Goal: Transaction & Acquisition: Purchase product/service

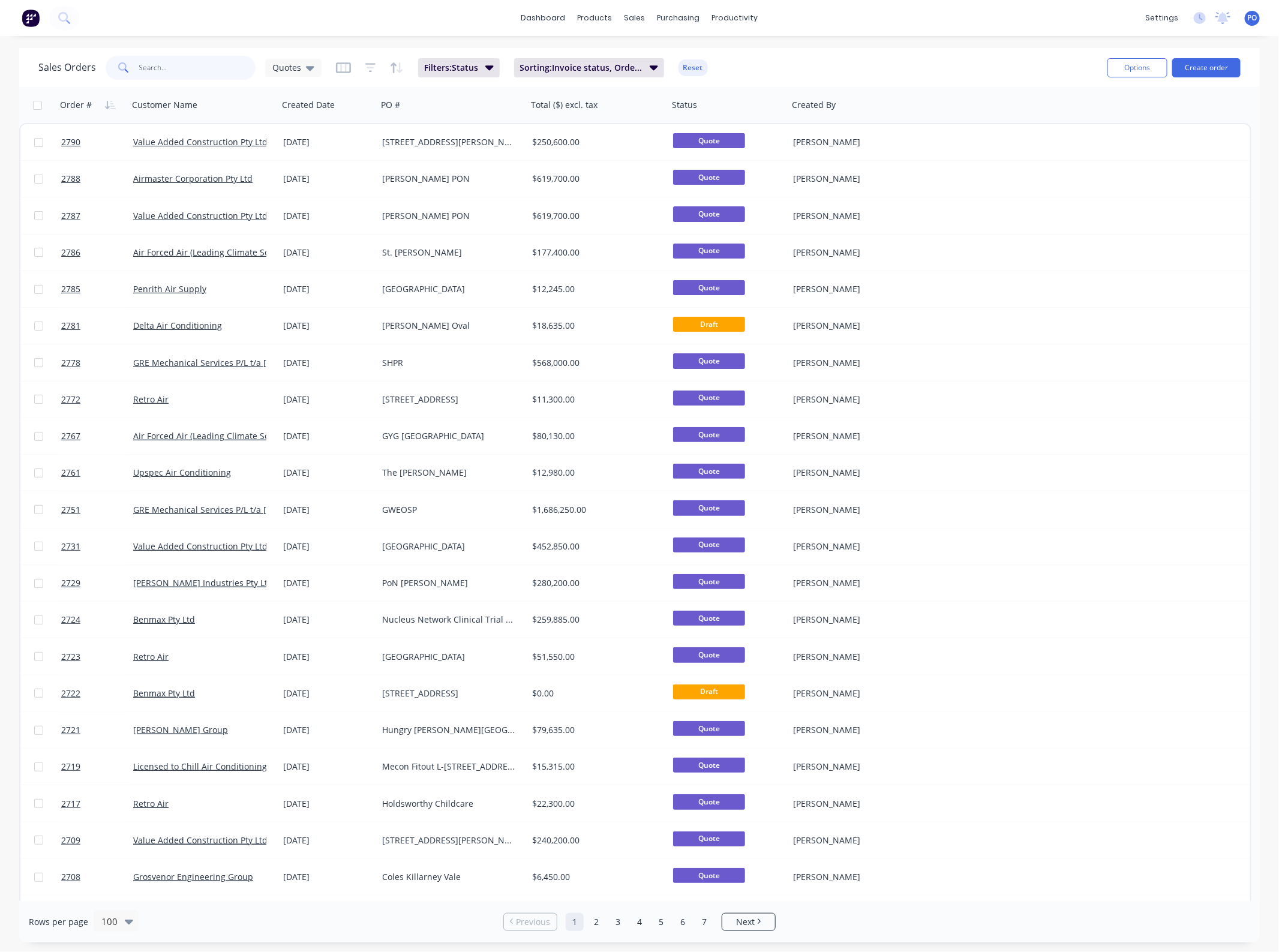
click at [235, 69] on input "text" at bounding box center [198, 67] width 117 height 24
type input "arndell"
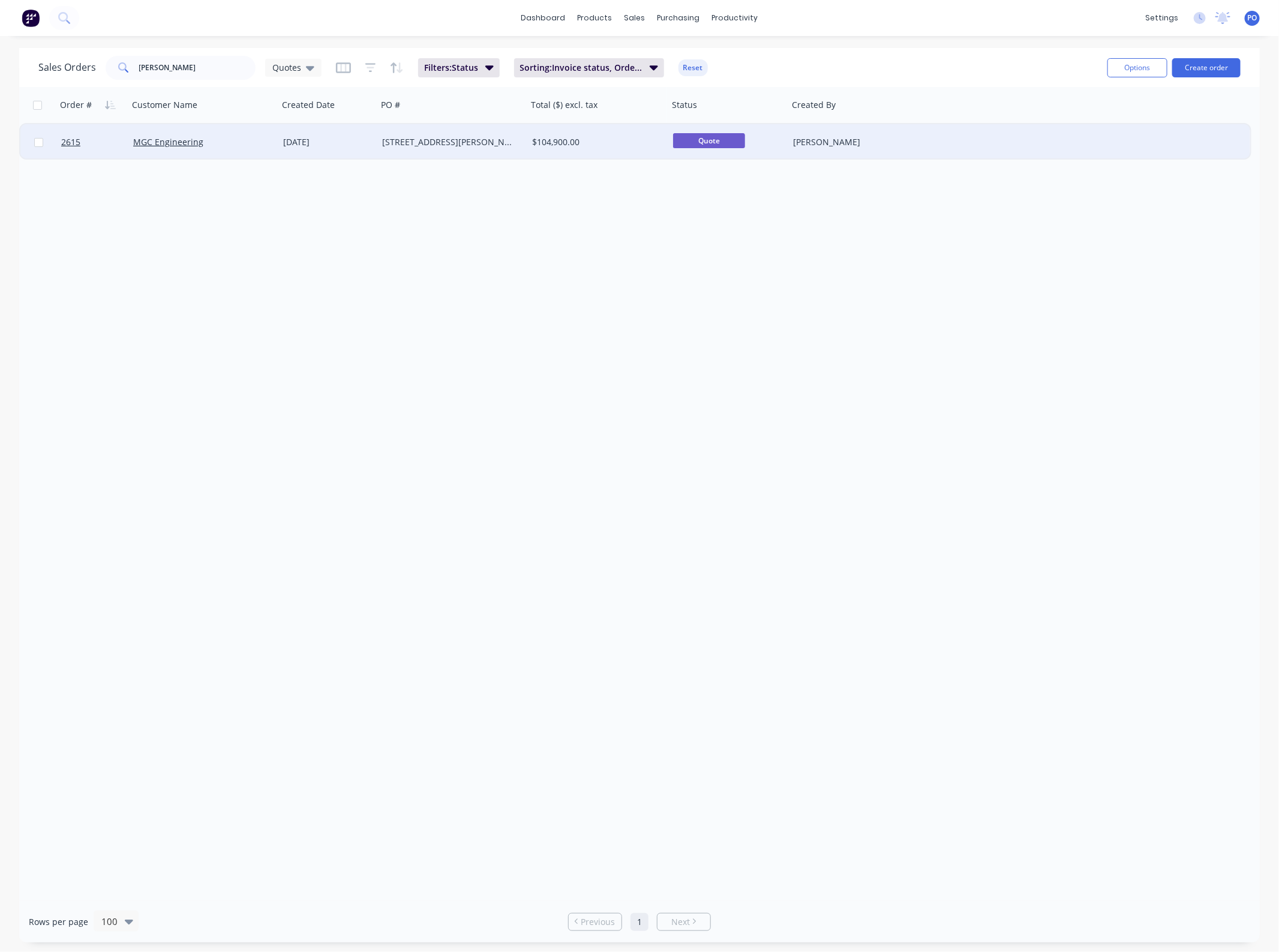
click at [402, 158] on div "[STREET_ADDRESS][PERSON_NAME]" at bounding box center [453, 142] width 150 height 36
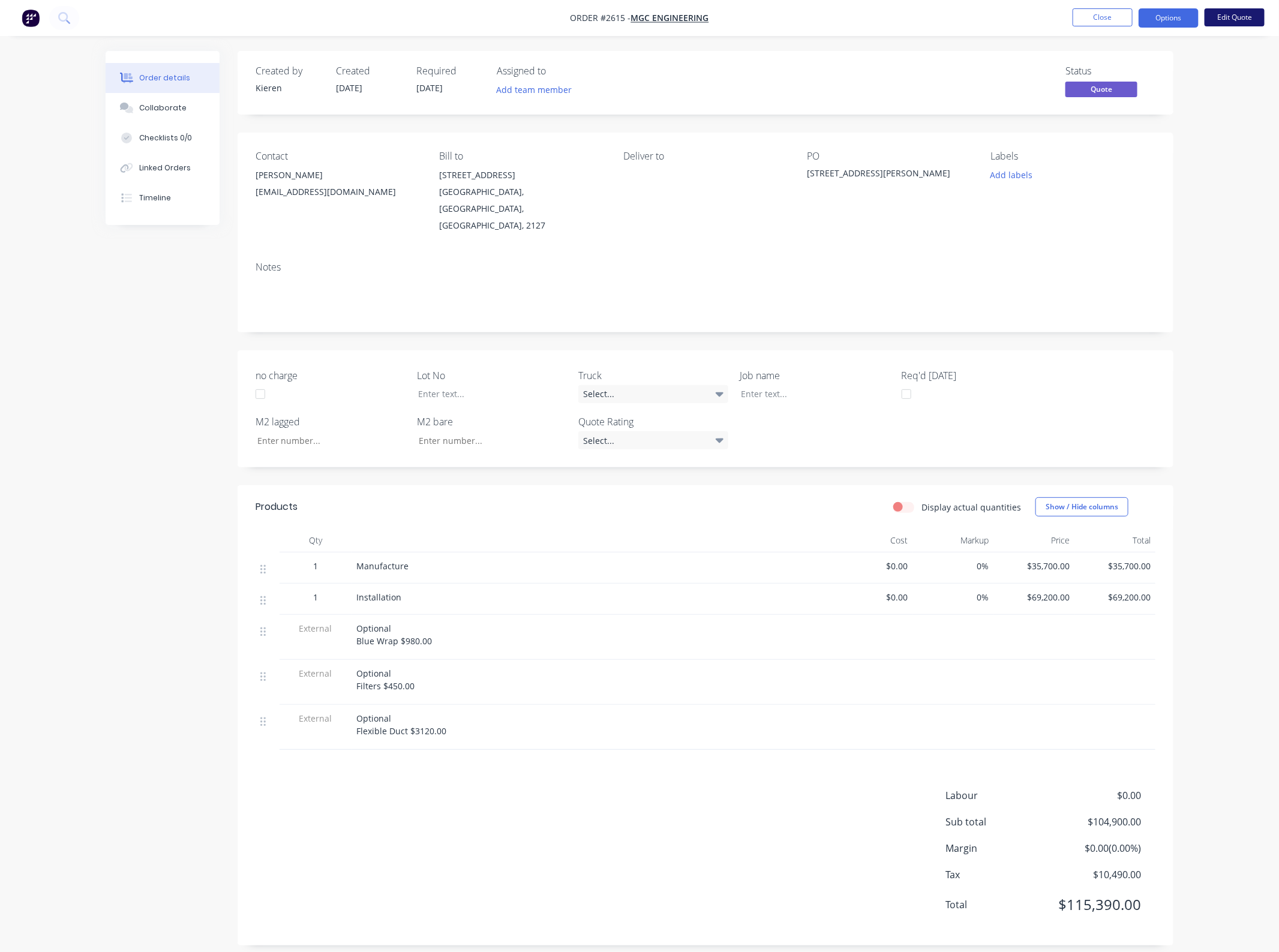
click at [1227, 19] on button "Edit Quote" at bounding box center [1234, 17] width 60 height 18
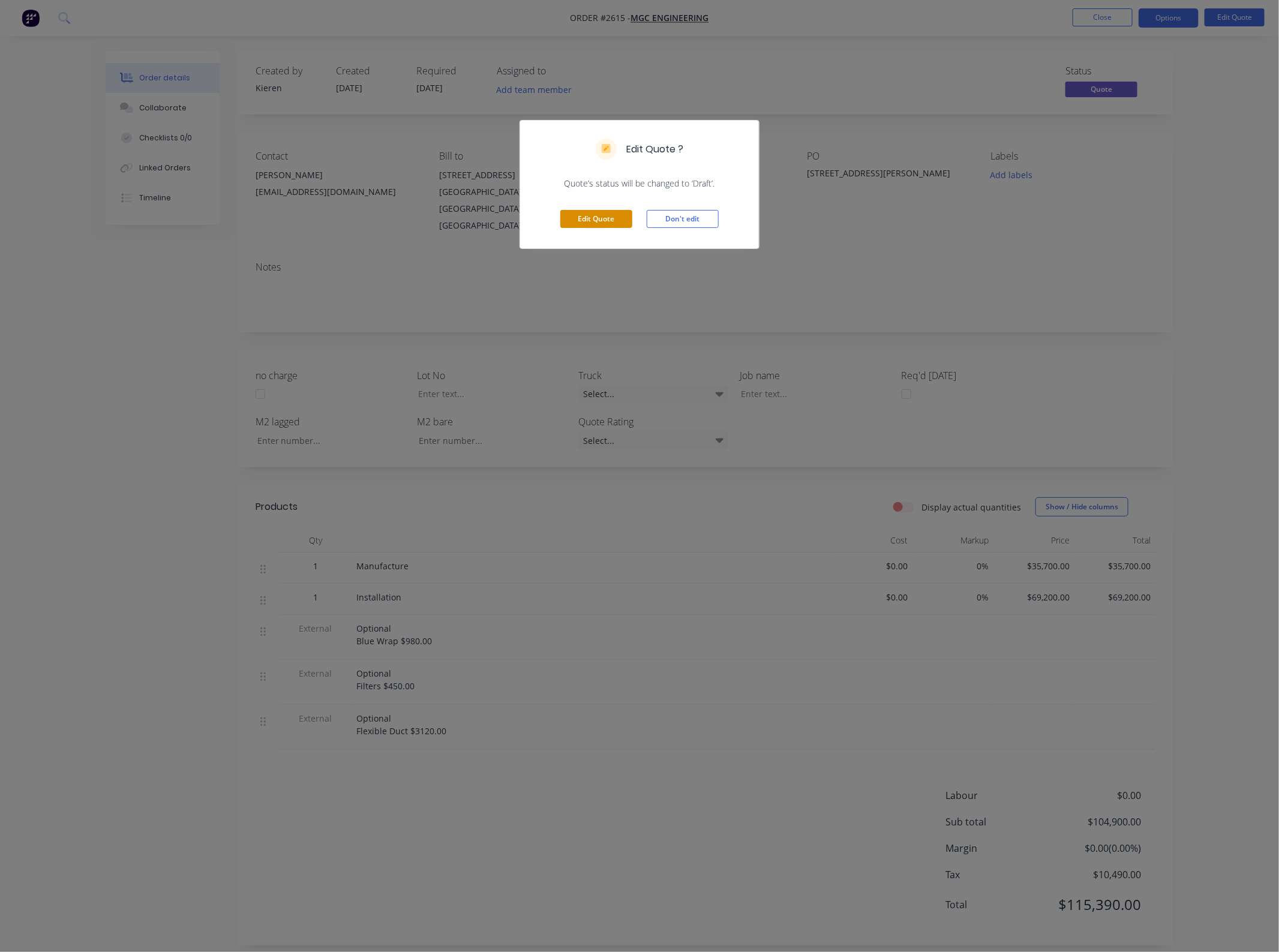
click at [606, 216] on button "Edit Quote" at bounding box center [596, 219] width 72 height 18
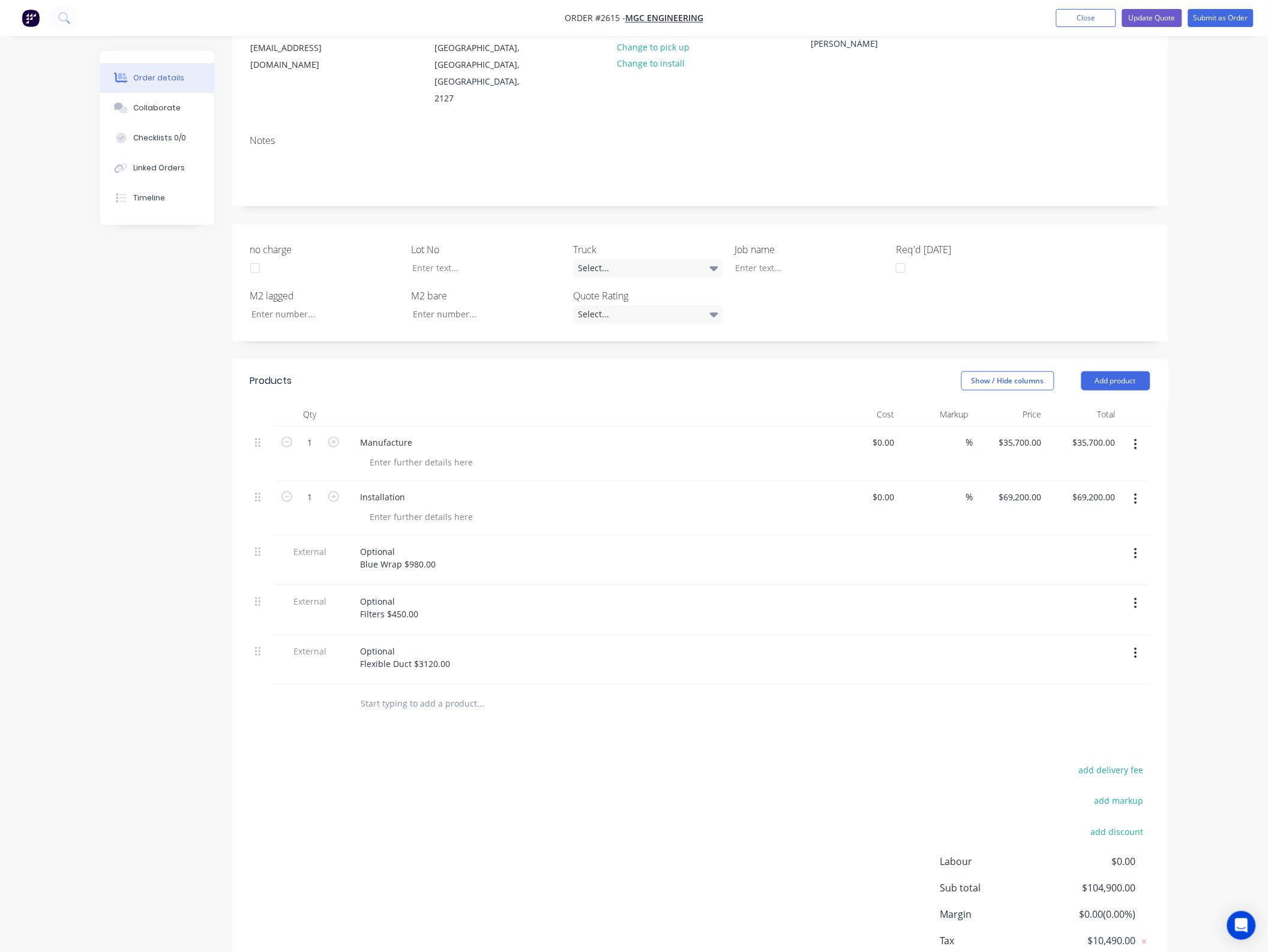
scroll to position [150, 0]
click at [1100, 367] on button "Add product" at bounding box center [1116, 376] width 69 height 19
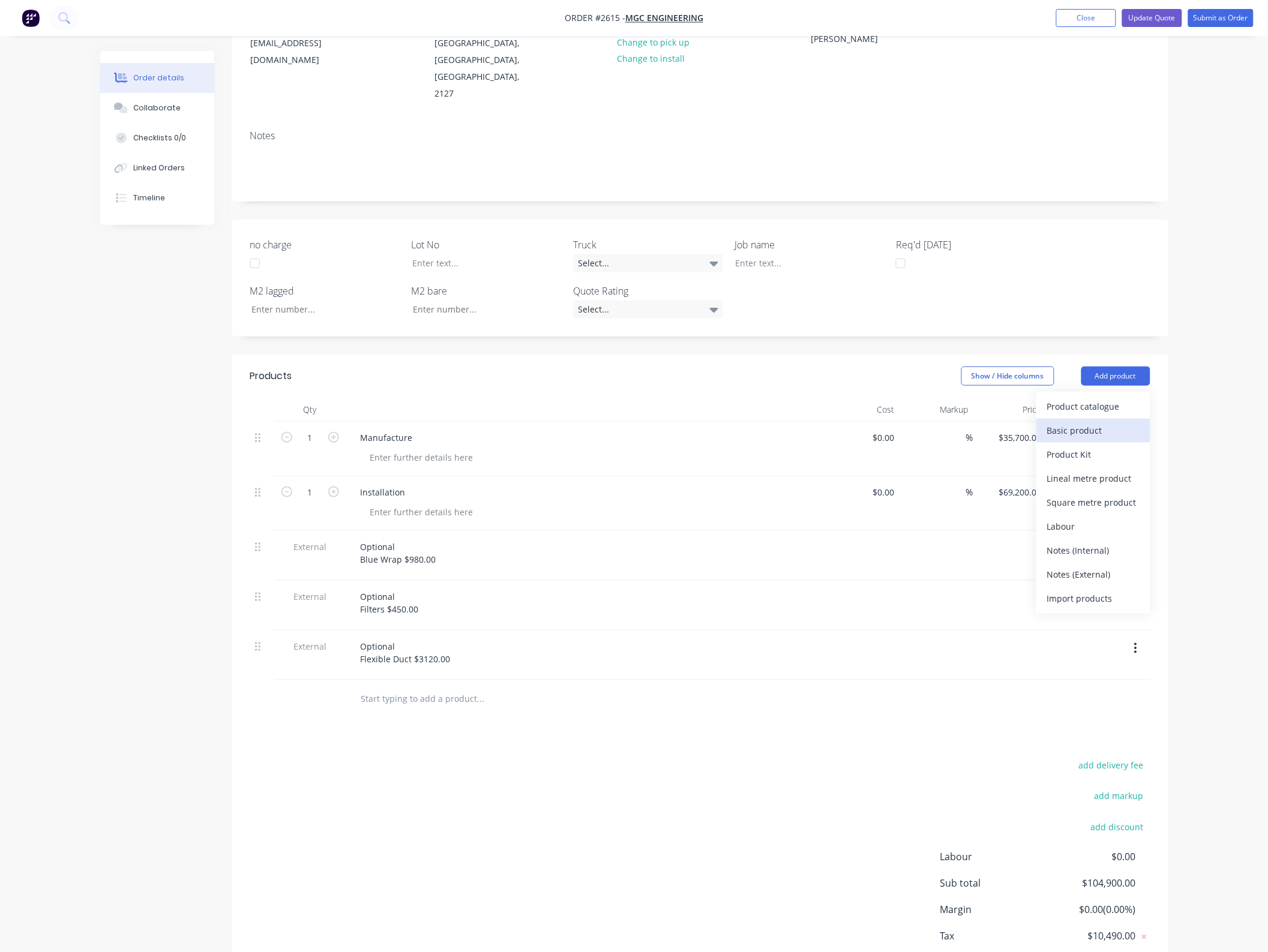
click at [1075, 422] on div "Basic product" at bounding box center [1094, 430] width 93 height 17
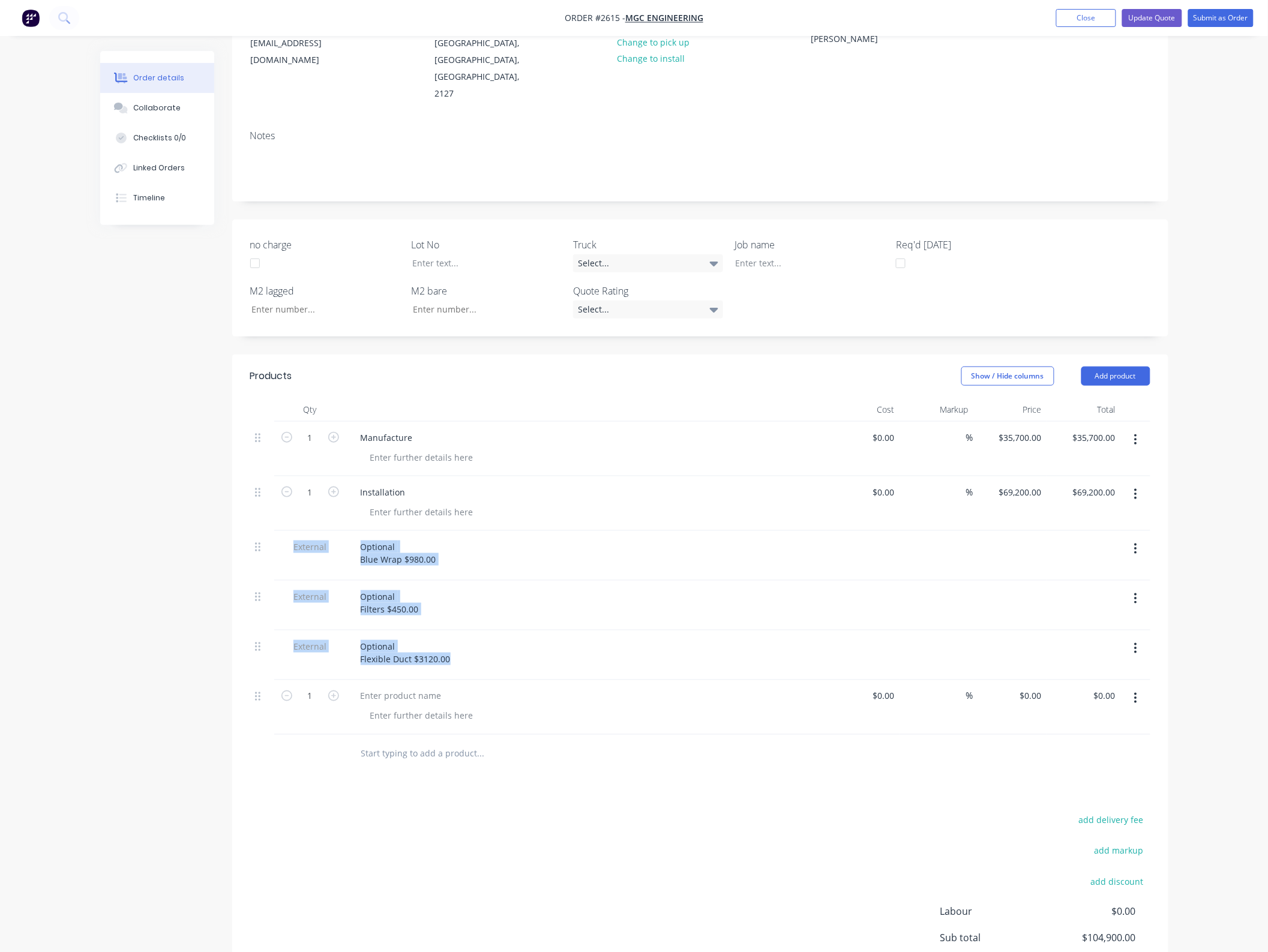
drag, startPoint x: 262, startPoint y: 690, endPoint x: 288, endPoint y: 538, distance: 154.2
click at [288, 538] on div "1 Manufacture $0.00 $0.00 % $35,700.00 $35,700.00 $35,700.00 $35,700.00 1 Insta…" at bounding box center [700, 578] width 901 height 313
drag, startPoint x: 258, startPoint y: 680, endPoint x: 296, endPoint y: 516, distance: 168.3
click at [296, 516] on div "1 Manufacture $0.00 $0.00 % $35,700.00 $35,700.00 $35,700.00 $35,700.00 1 Insta…" at bounding box center [700, 578] width 901 height 313
click at [415, 538] on div at bounding box center [401, 547] width 100 height 17
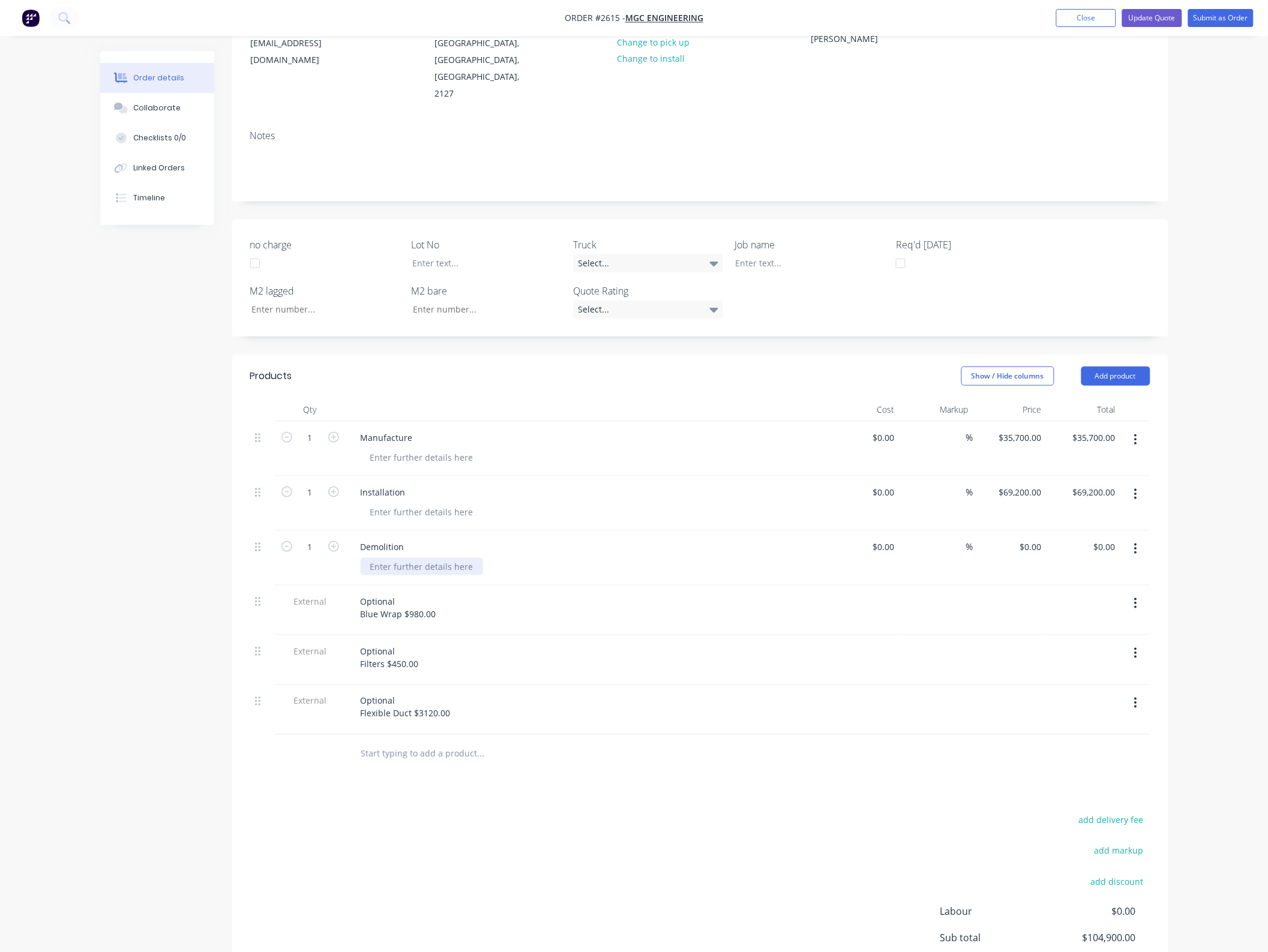
click at [413, 558] on div at bounding box center [422, 567] width 122 height 17
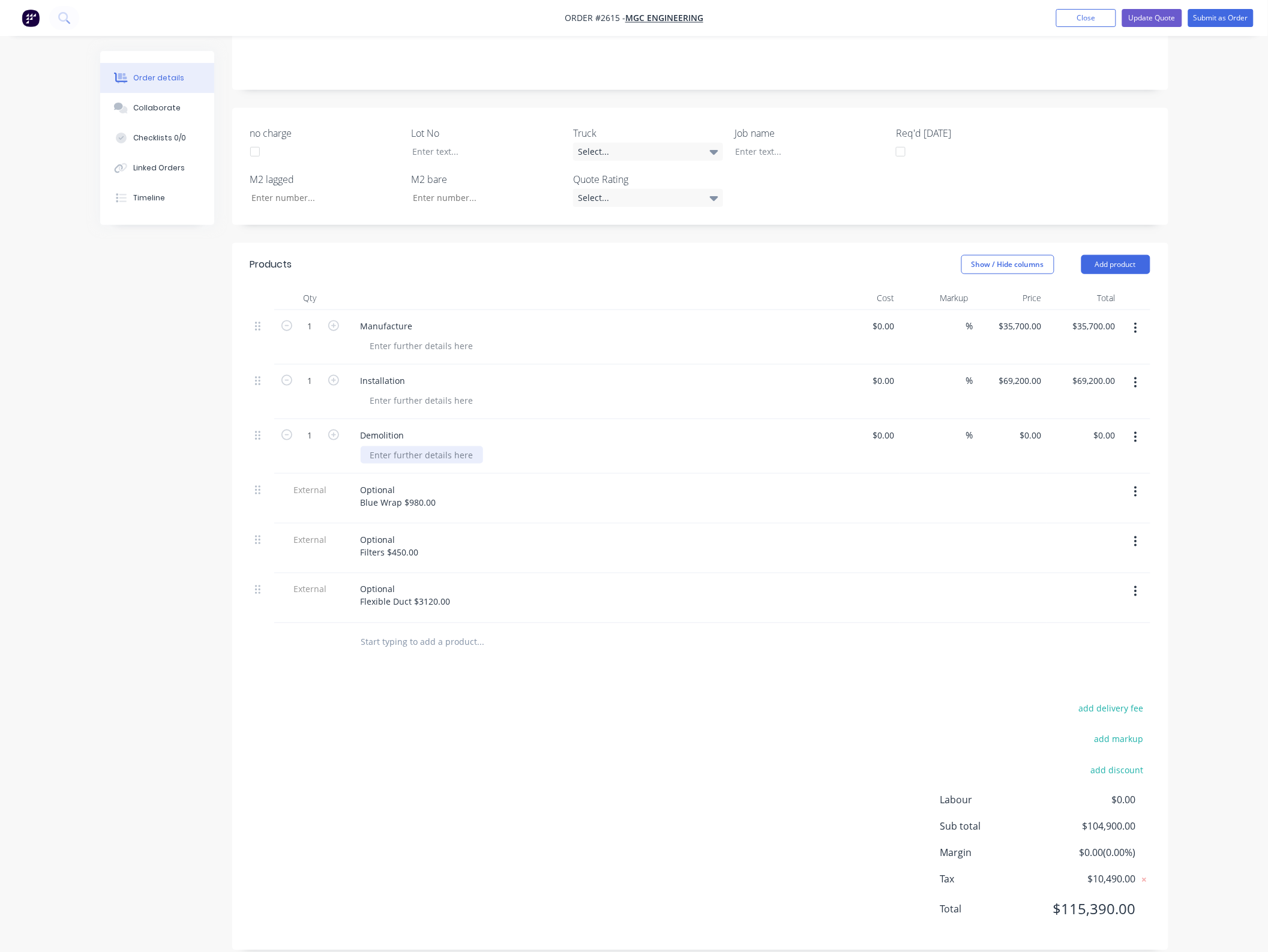
click at [427, 446] on div at bounding box center [422, 455] width 122 height 17
click at [1108, 427] on input "0.00" at bounding box center [1107, 435] width 28 height 17
type input "37000"
type input "$37,000.00"
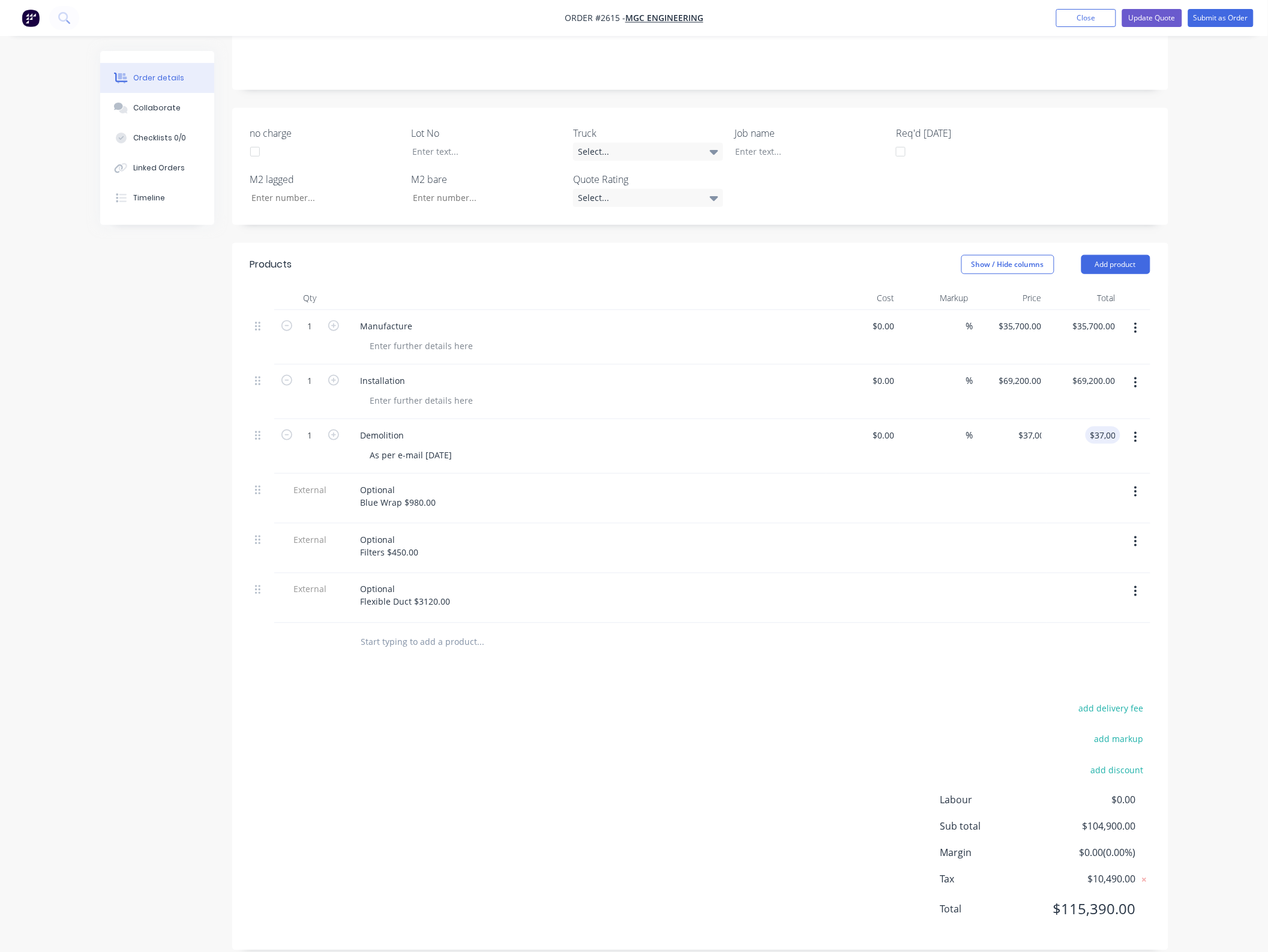
click at [1208, 415] on div "Order details Collaborate Checklists 0/0 Linked Orders Timeline Order details C…" at bounding box center [634, 353] width 1268 height 1230
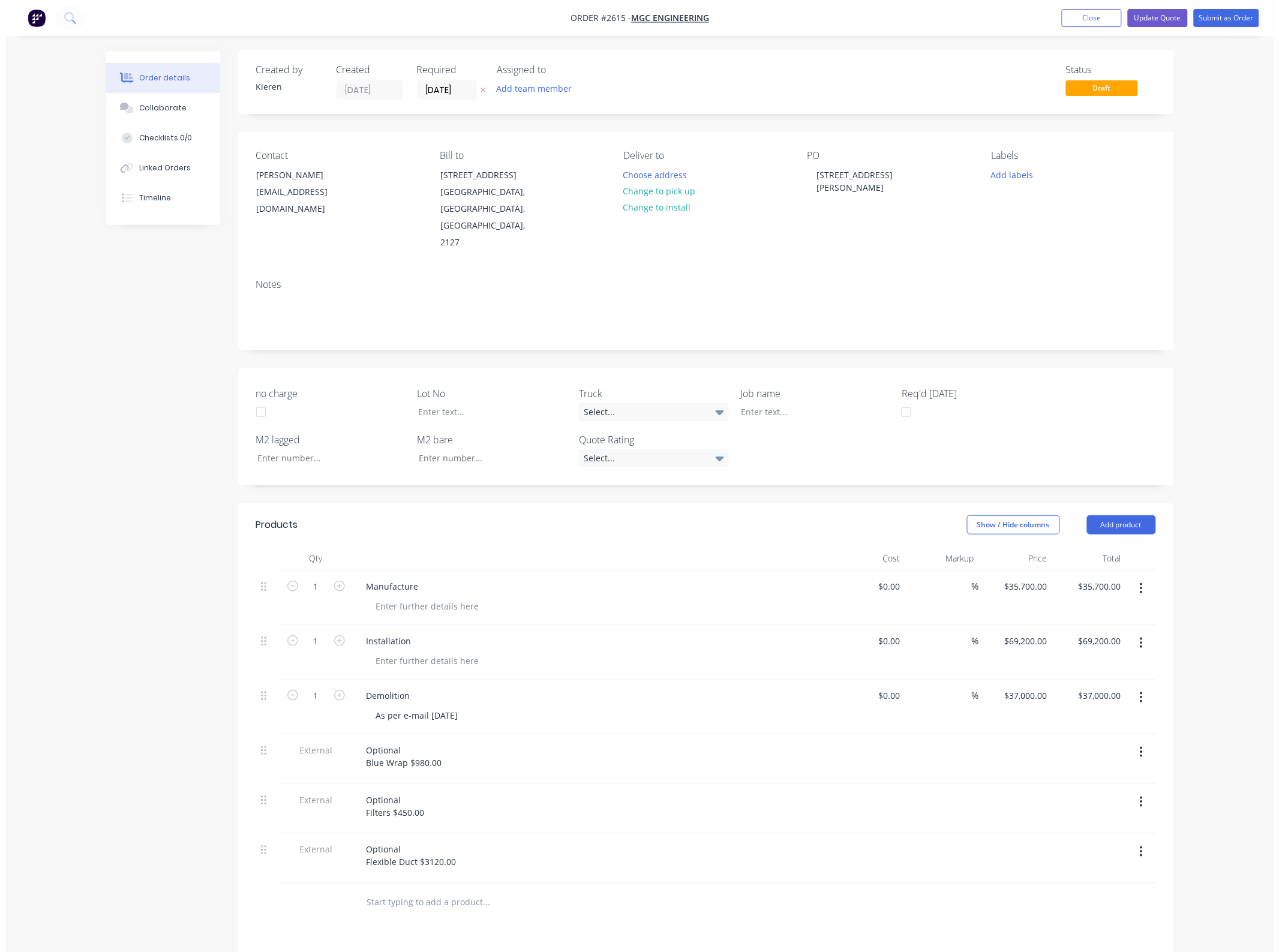
scroll to position [0, 0]
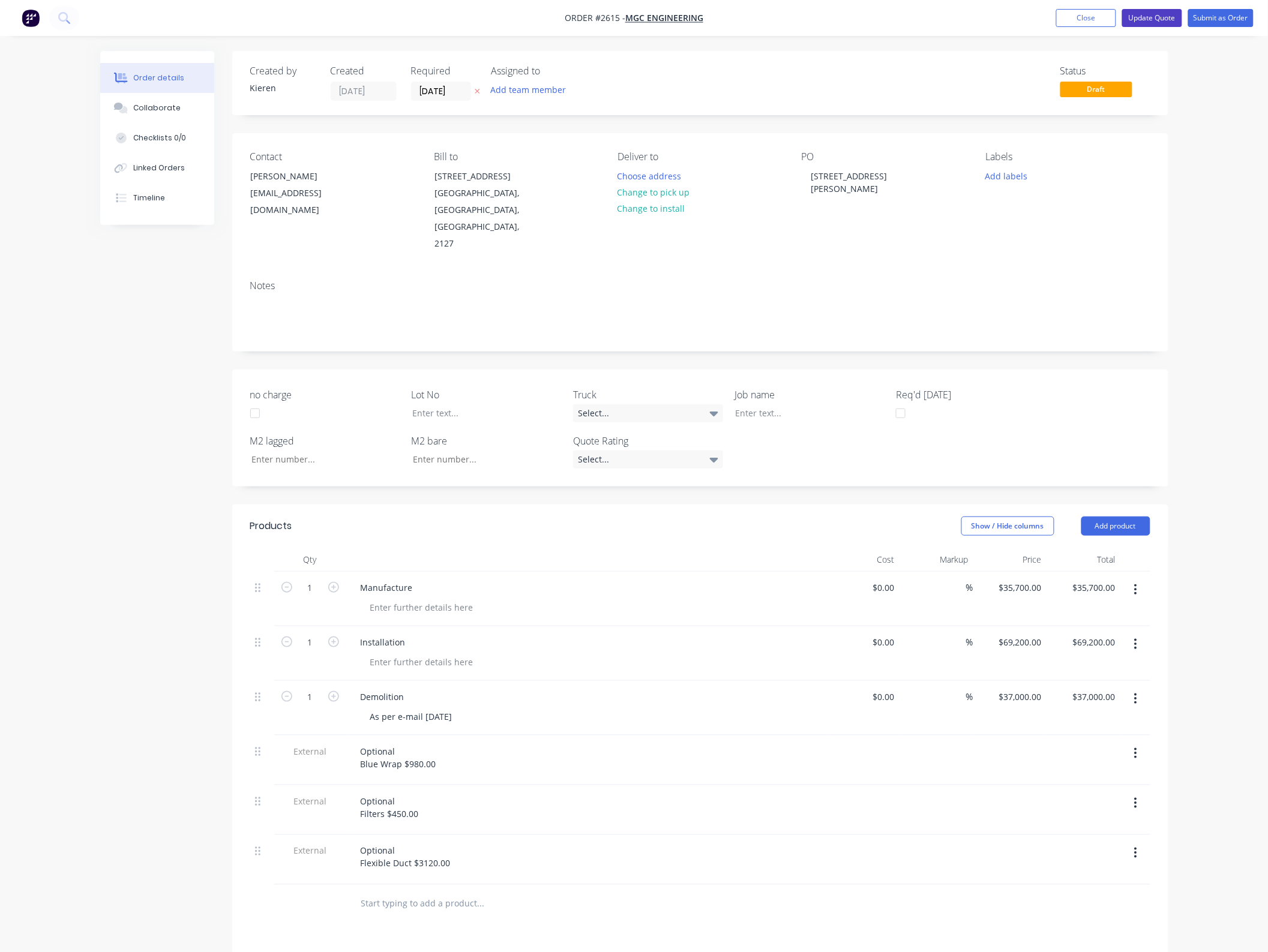
click at [1147, 23] on button "Update Quote" at bounding box center [1152, 18] width 60 height 18
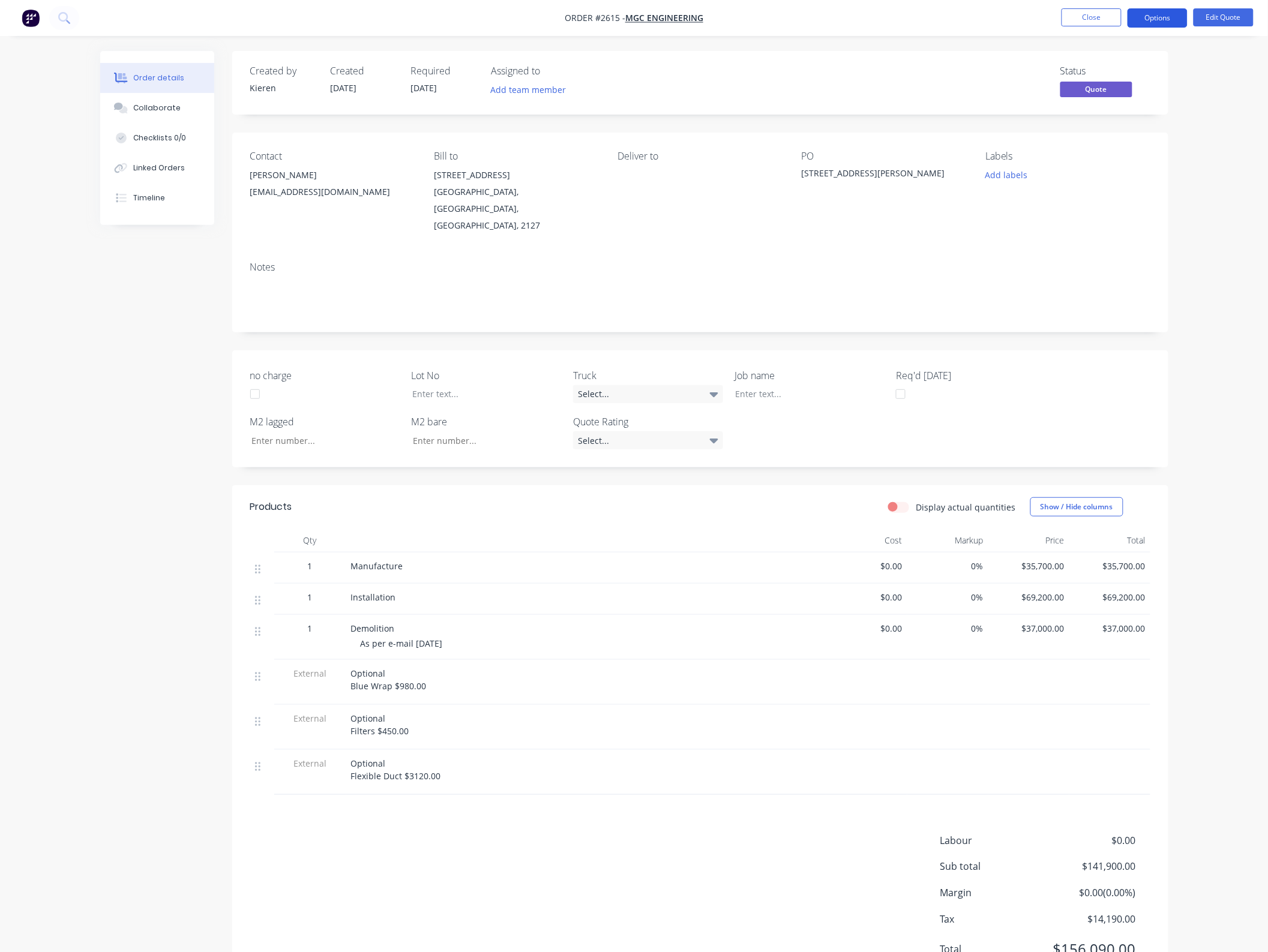
click at [1154, 21] on button "Options" at bounding box center [1158, 18] width 60 height 19
click at [1129, 81] on div "Quote" at bounding box center [1122, 73] width 110 height 17
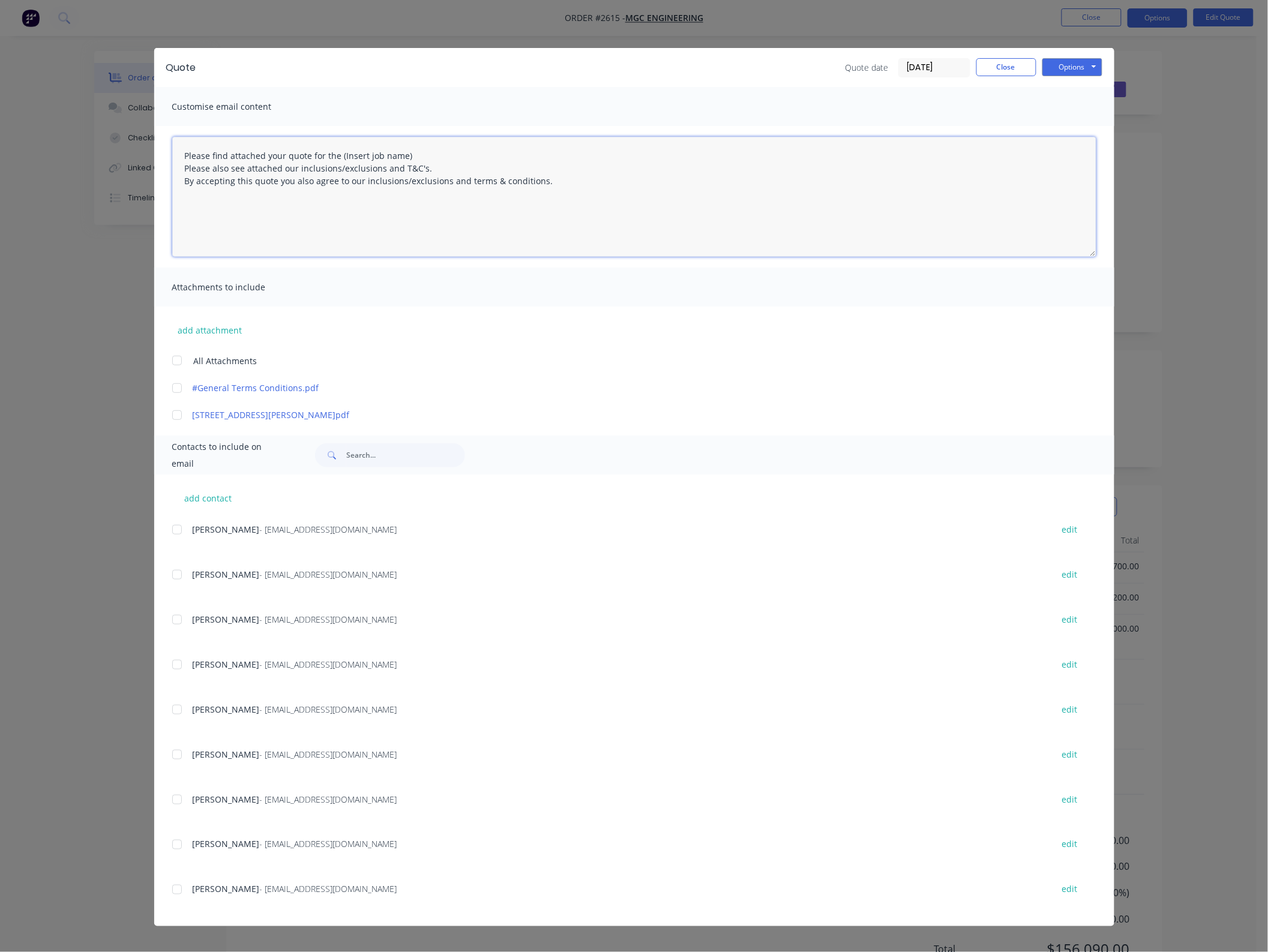
drag, startPoint x: 424, startPoint y: 156, endPoint x: 366, endPoint y: 161, distance: 58.2
click at [395, 158] on textarea "Please find attached your quote for the (Insert job name) Please also see attac…" at bounding box center [634, 196] width 925 height 120
click at [286, 152] on textarea "Please find attached your quote for the (Insert job name) Please also see attac…" at bounding box center [634, 196] width 925 height 120
drag, startPoint x: 441, startPoint y: 157, endPoint x: 371, endPoint y: 151, distance: 70.3
click at [371, 151] on textarea "Please find attached your revised quote for the (Insert job name) Please also s…" at bounding box center [634, 196] width 925 height 120
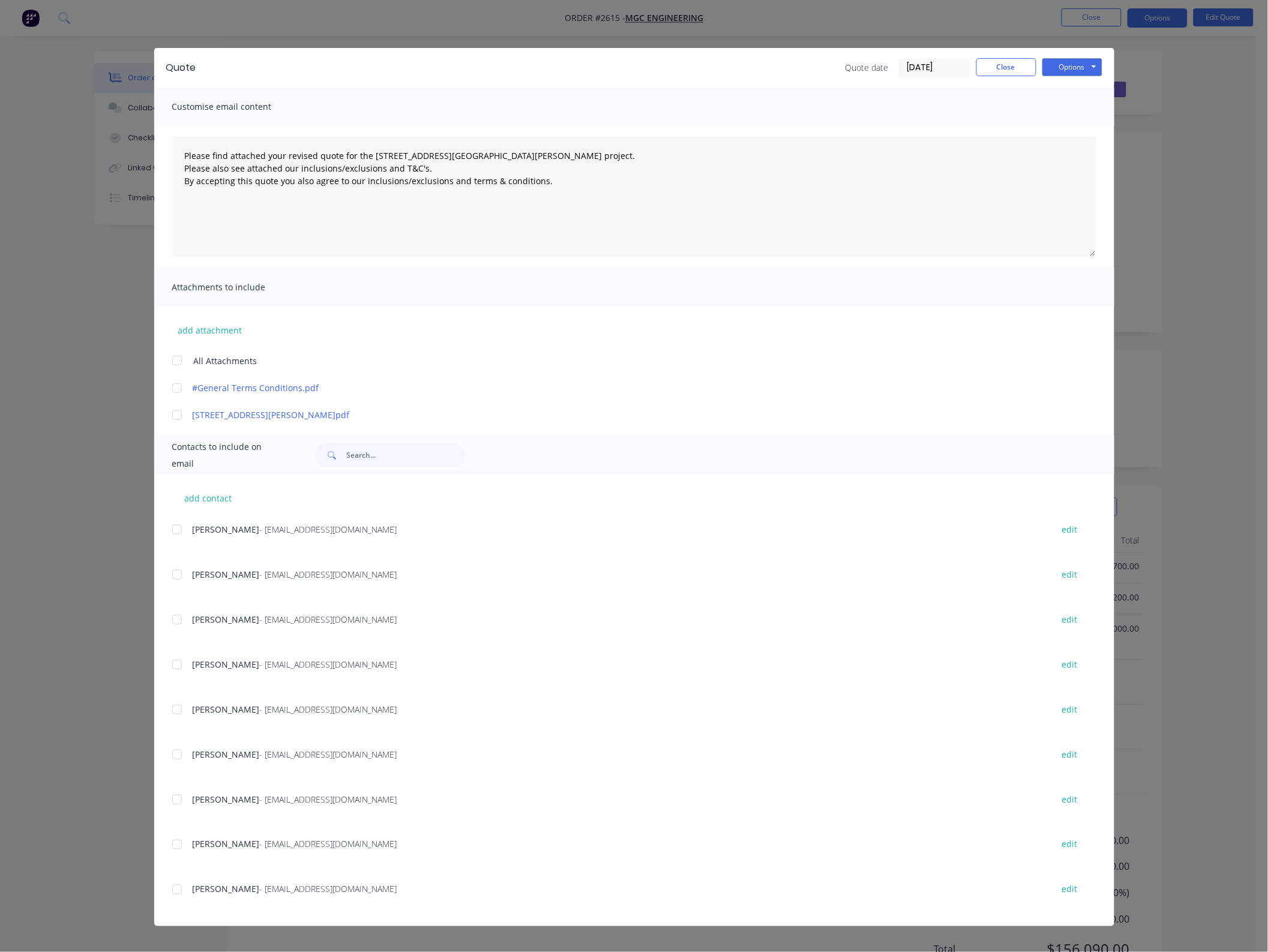
click at [172, 841] on div "add contact [PERSON_NAME] - [EMAIL_ADDRESS][DOMAIN_NAME] edit [PERSON_NAME] - […" at bounding box center [634, 701] width 960 height 452
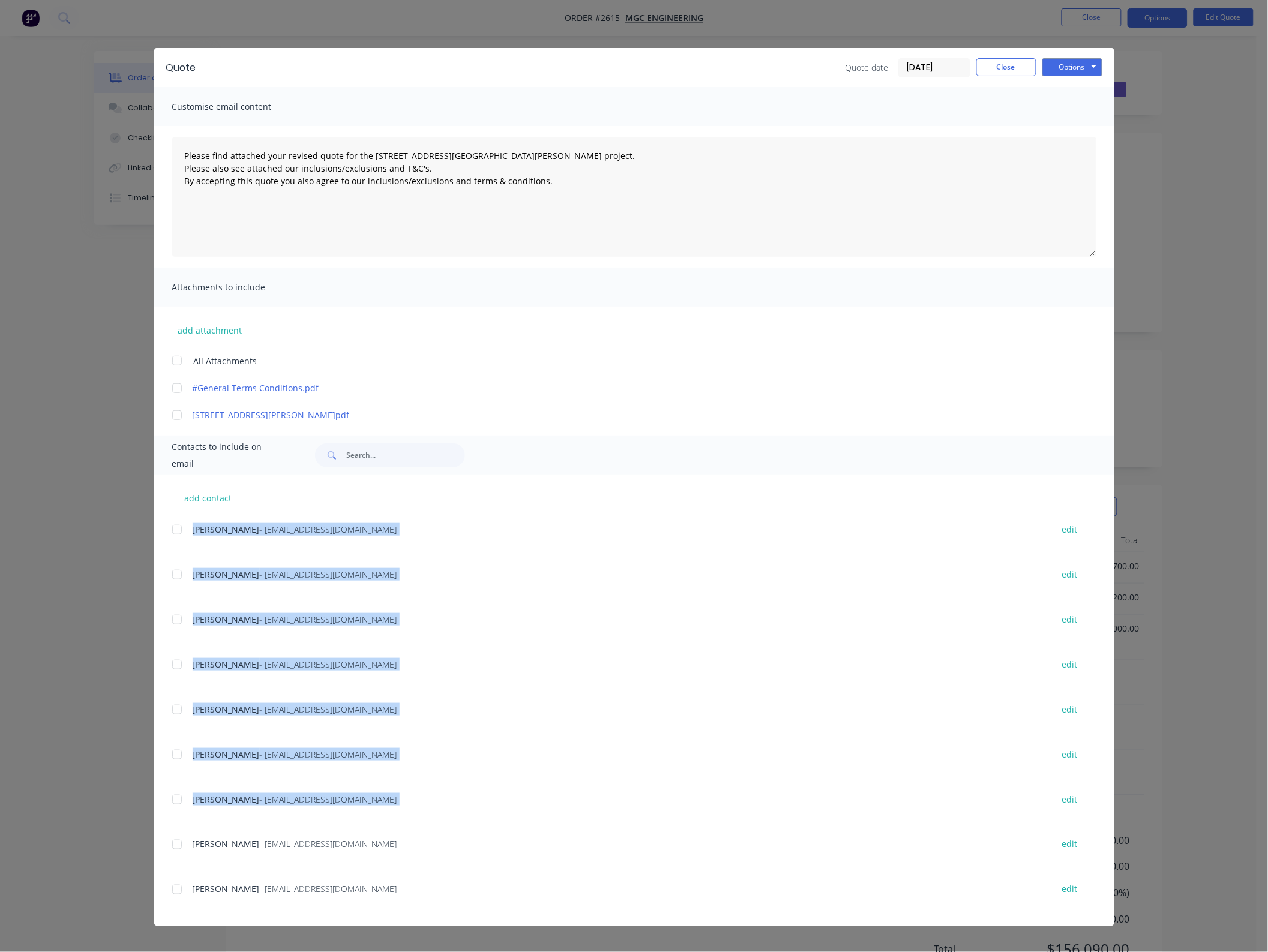
click at [181, 843] on div at bounding box center [177, 844] width 24 height 24
click at [171, 361] on div at bounding box center [177, 360] width 24 height 24
click at [1060, 67] on button "Options" at bounding box center [1072, 67] width 60 height 18
click at [1072, 124] on button "Email" at bounding box center [1081, 128] width 77 height 20
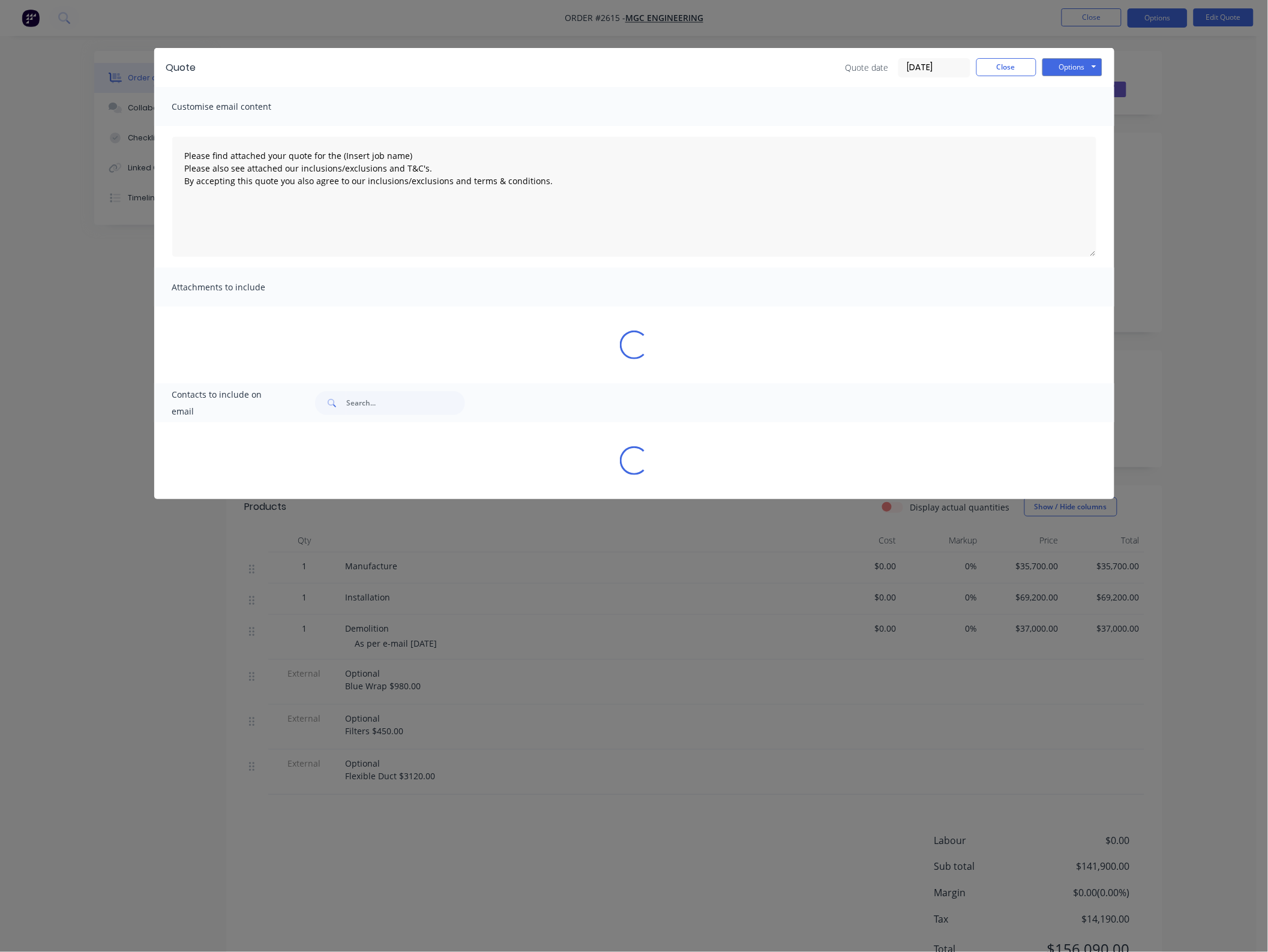
type textarea "Please find attached your quote for the (Insert job name) Please also see attac…"
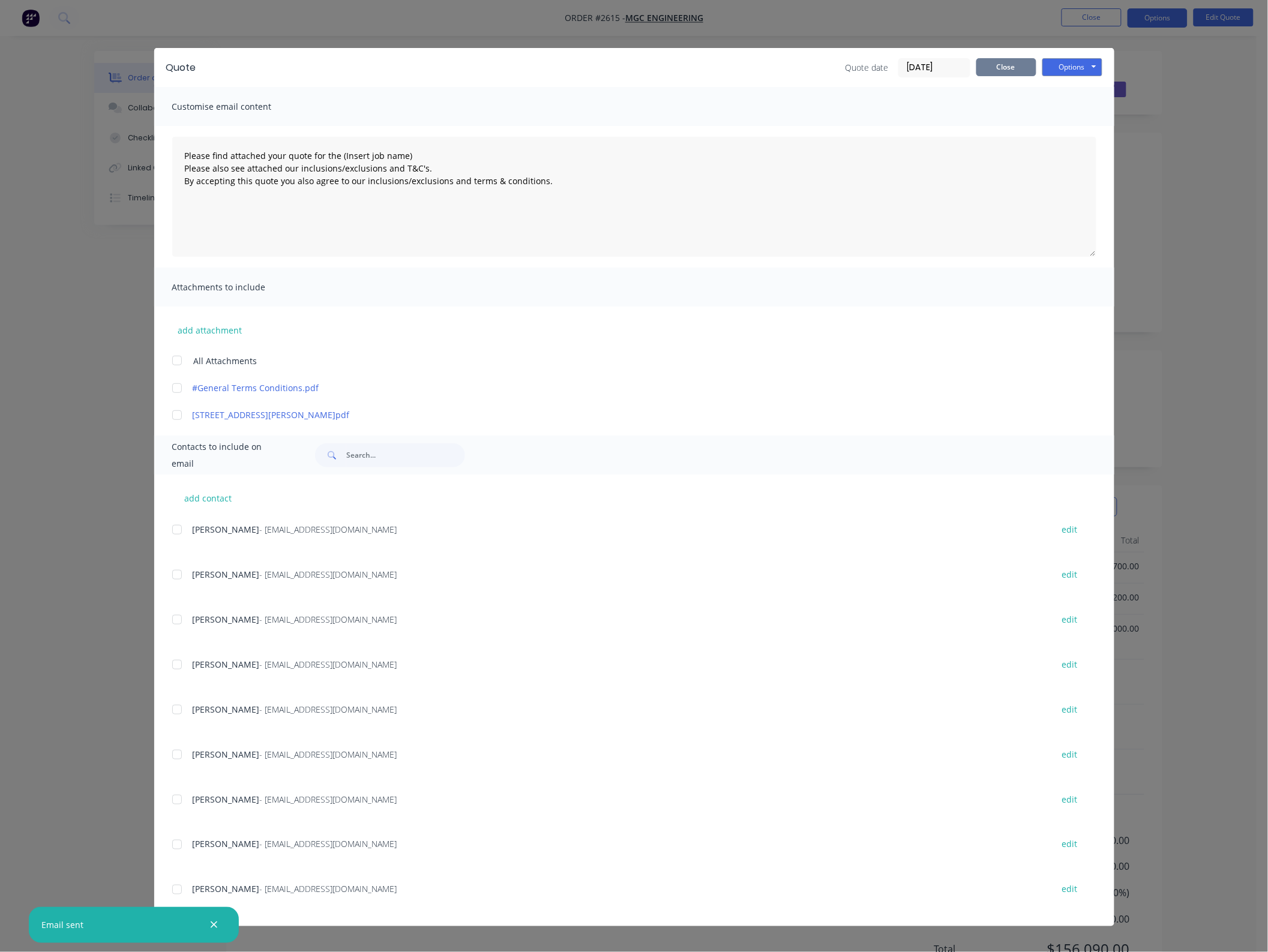
click at [988, 65] on button "Close" at bounding box center [1006, 67] width 60 height 18
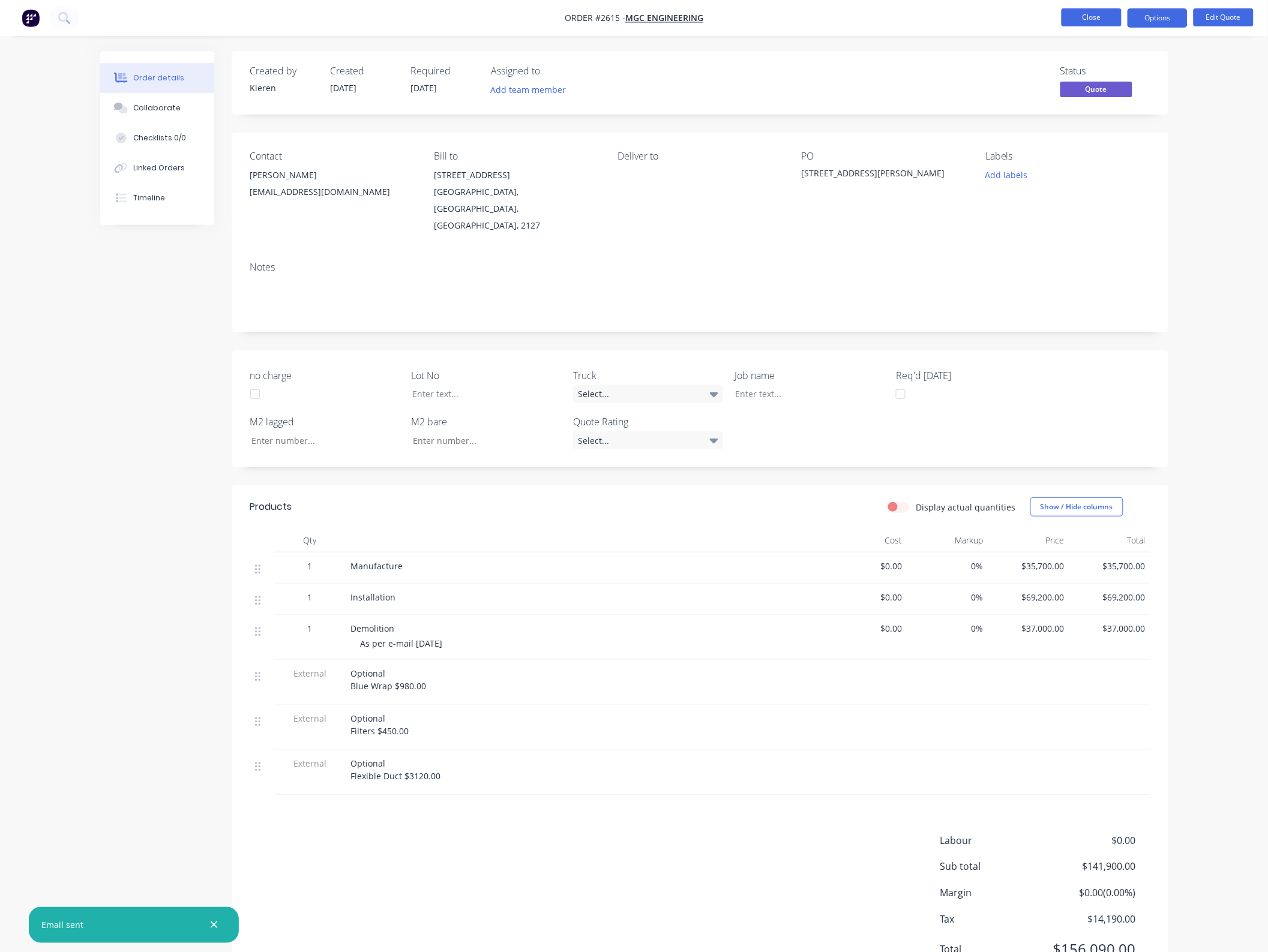
click at [1069, 16] on button "Close" at bounding box center [1092, 17] width 60 height 18
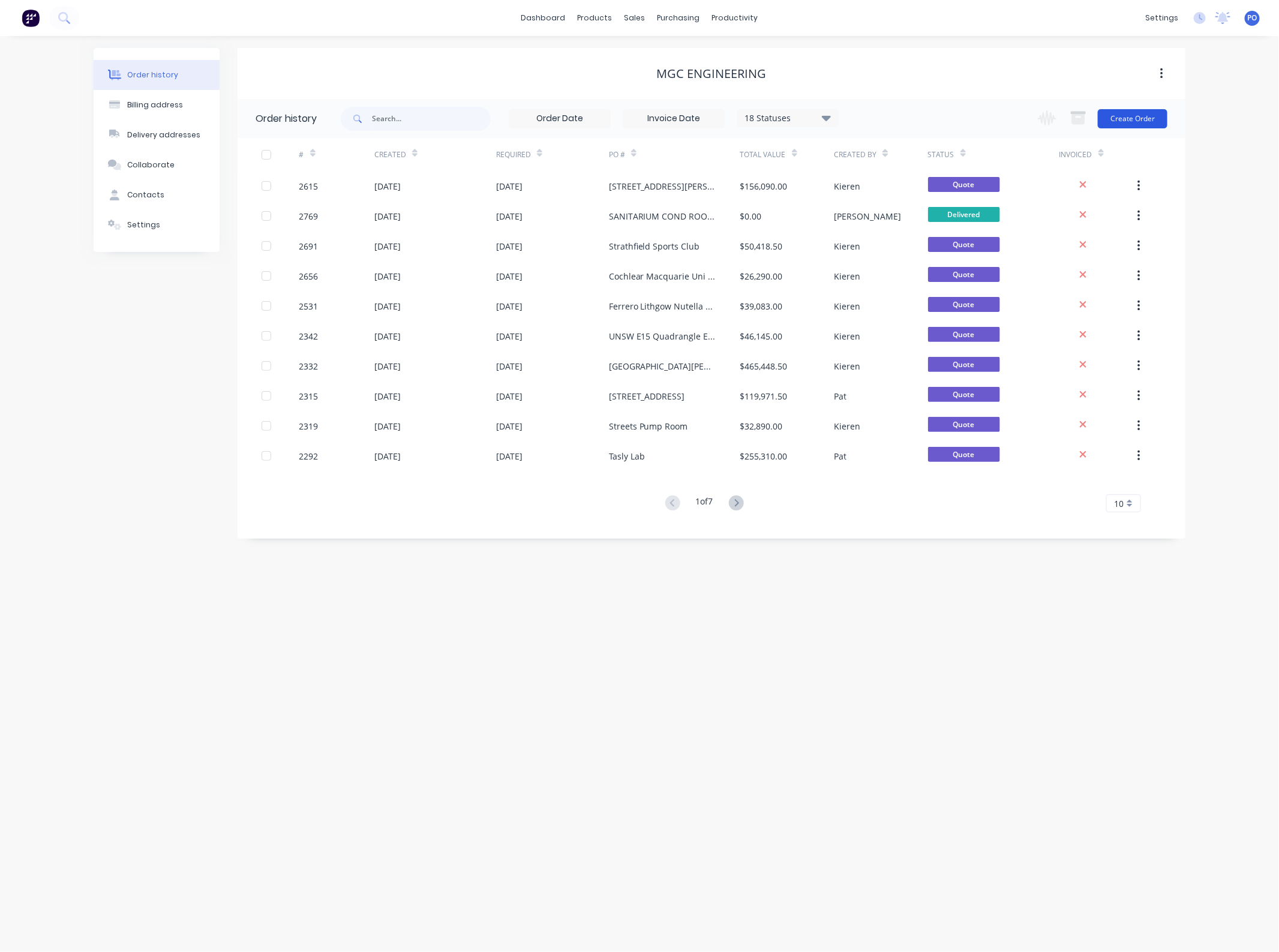
click at [1129, 113] on button "Create Order" at bounding box center [1132, 119] width 69 height 19
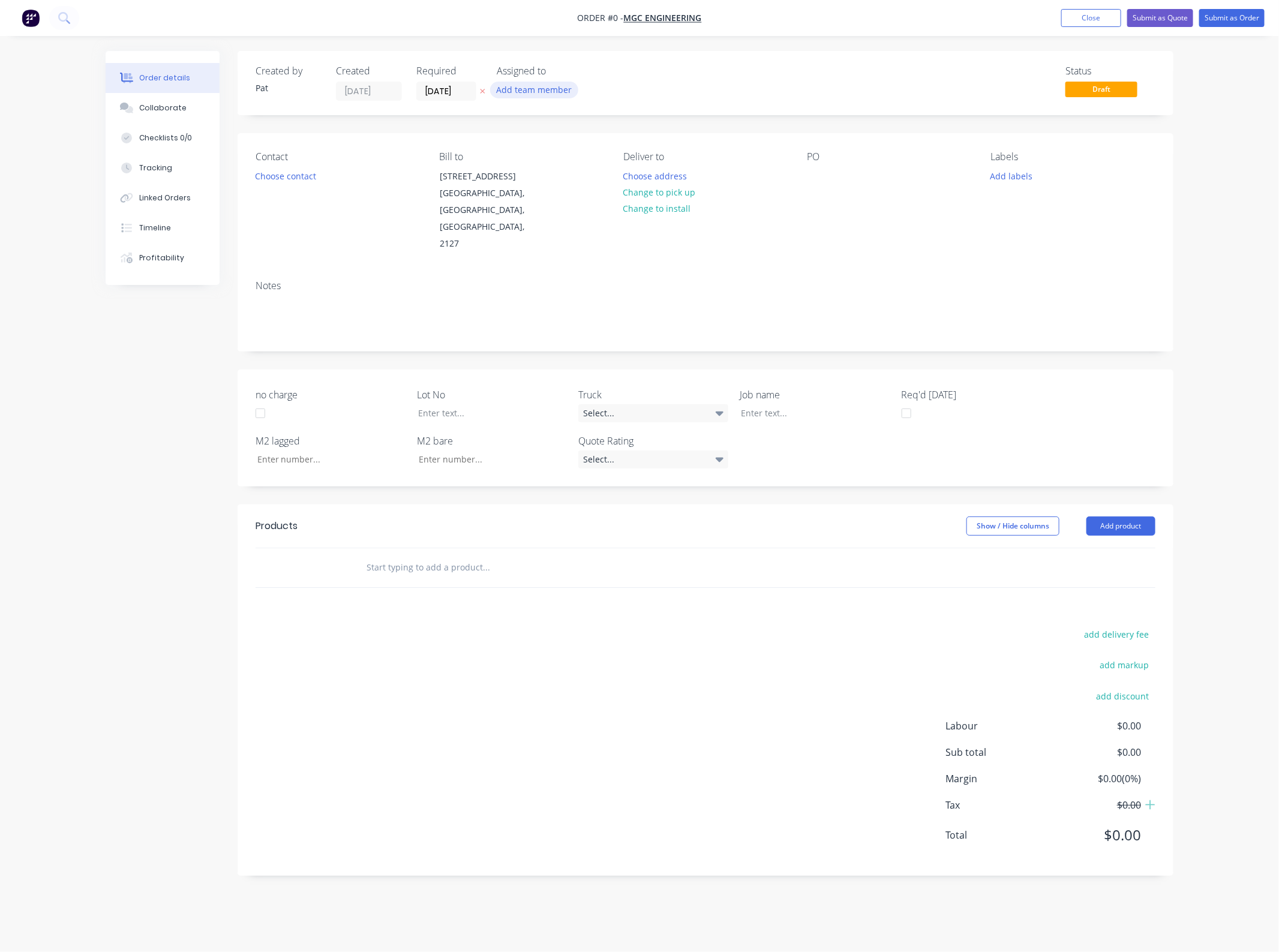
click at [536, 95] on button "Add team member" at bounding box center [534, 89] width 88 height 16
click at [581, 154] on div "[PERSON_NAME] (You)" at bounding box center [593, 157] width 120 height 12
click at [305, 176] on div "Order details Collaborate Checklists 0/0 Tracking Linked Orders Timeline Profit…" at bounding box center [640, 473] width 1092 height 843
click at [305, 176] on button "Choose contact" at bounding box center [286, 175] width 74 height 16
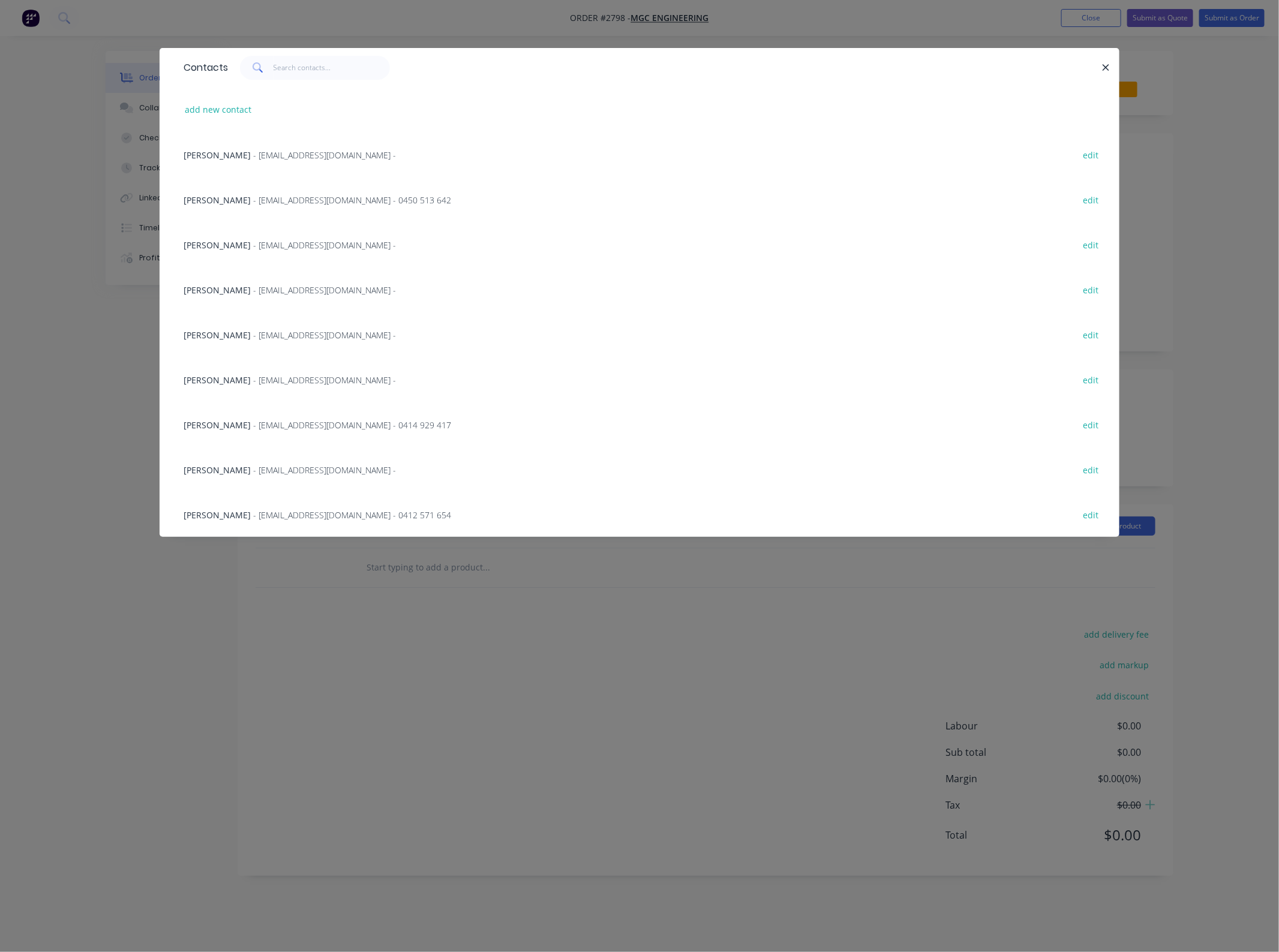
click at [261, 484] on div "[PERSON_NAME] - [EMAIL_ADDRESS][DOMAIN_NAME] - edit" at bounding box center [639, 469] width 924 height 45
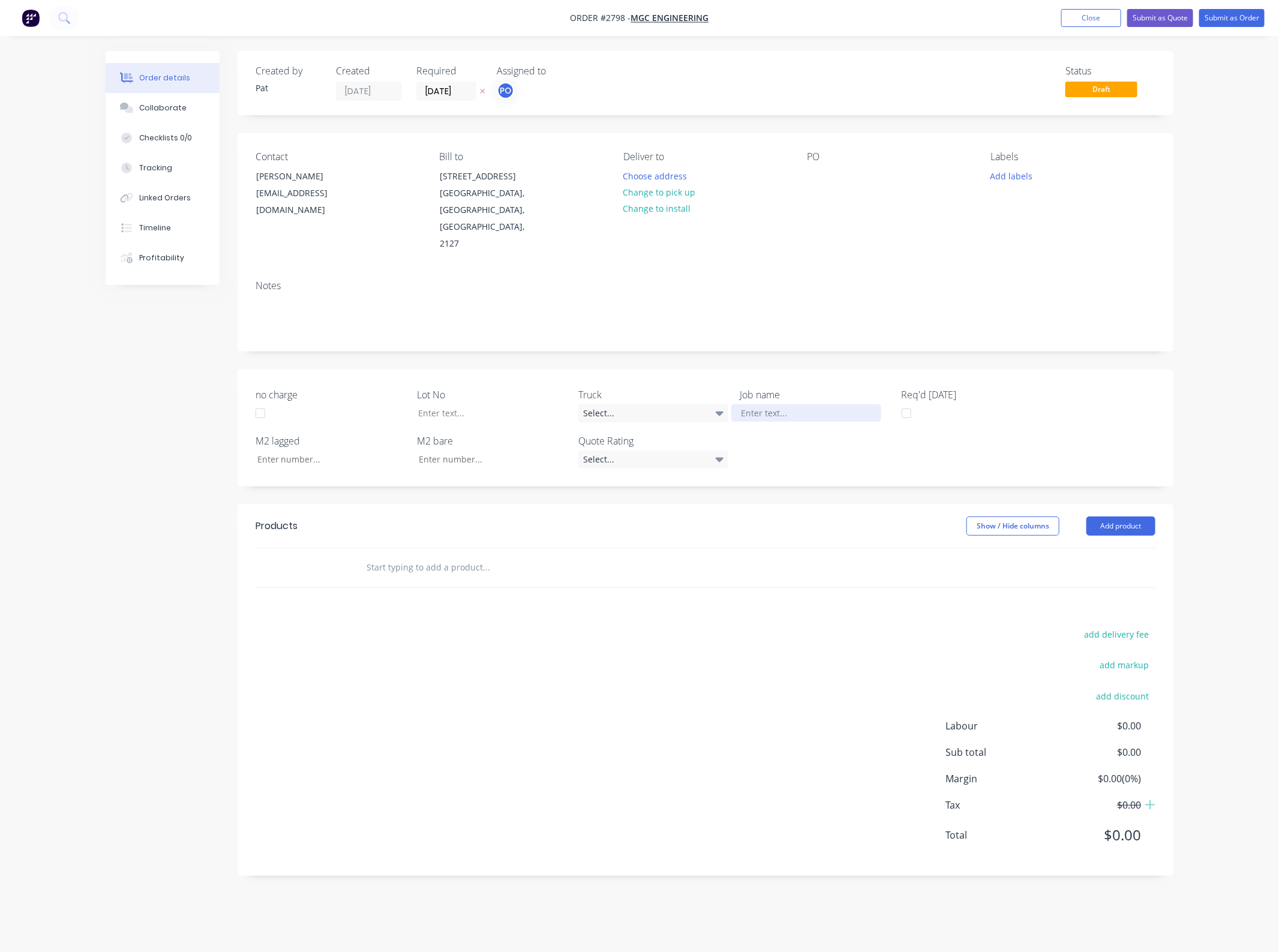
click at [787, 404] on div at bounding box center [806, 413] width 150 height 17
click at [822, 176] on div at bounding box center [817, 176] width 19 height 17
click at [1111, 517] on button "Add product" at bounding box center [1121, 527] width 69 height 19
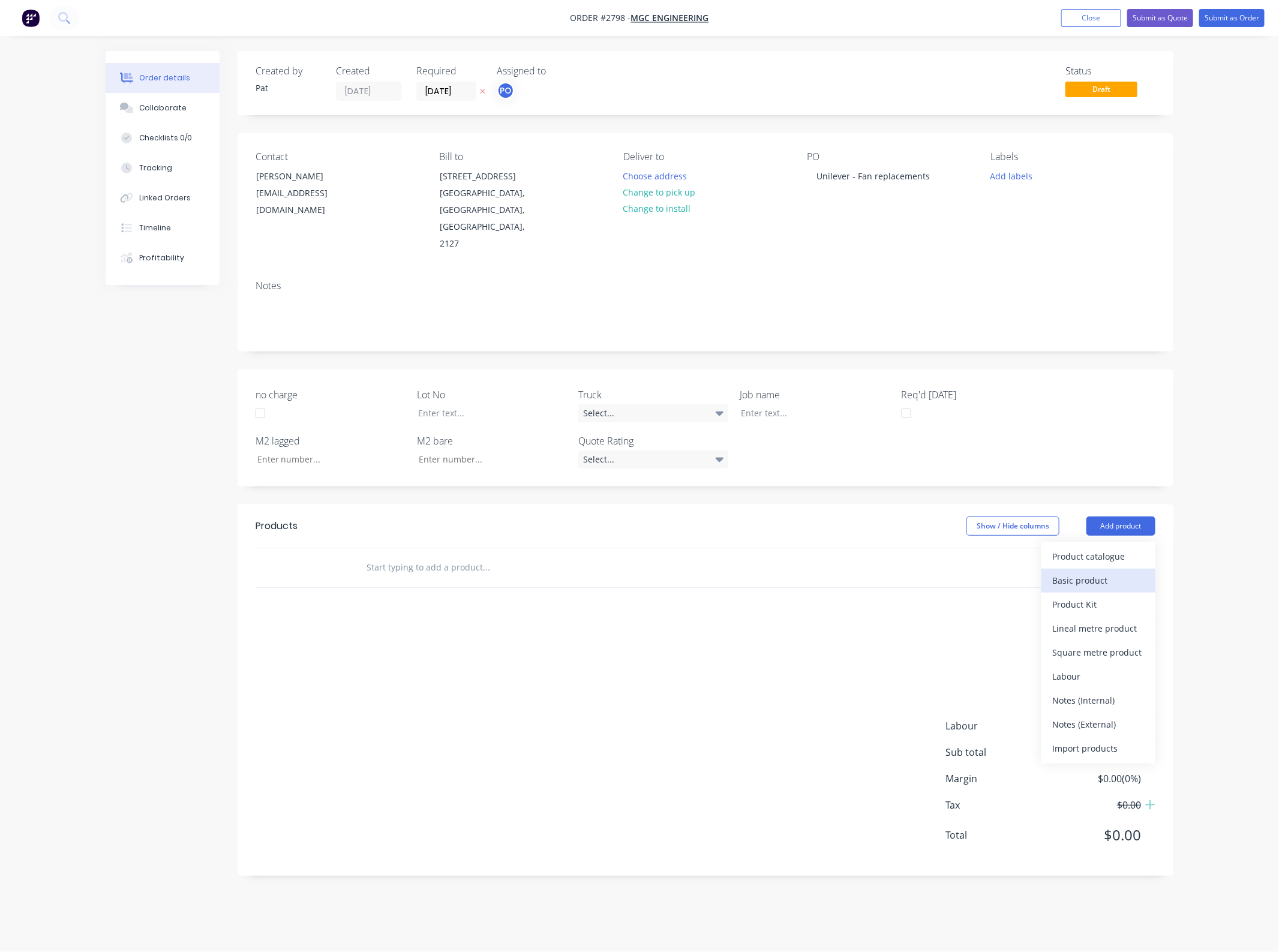
click at [1112, 569] on button "Basic product" at bounding box center [1098, 580] width 114 height 24
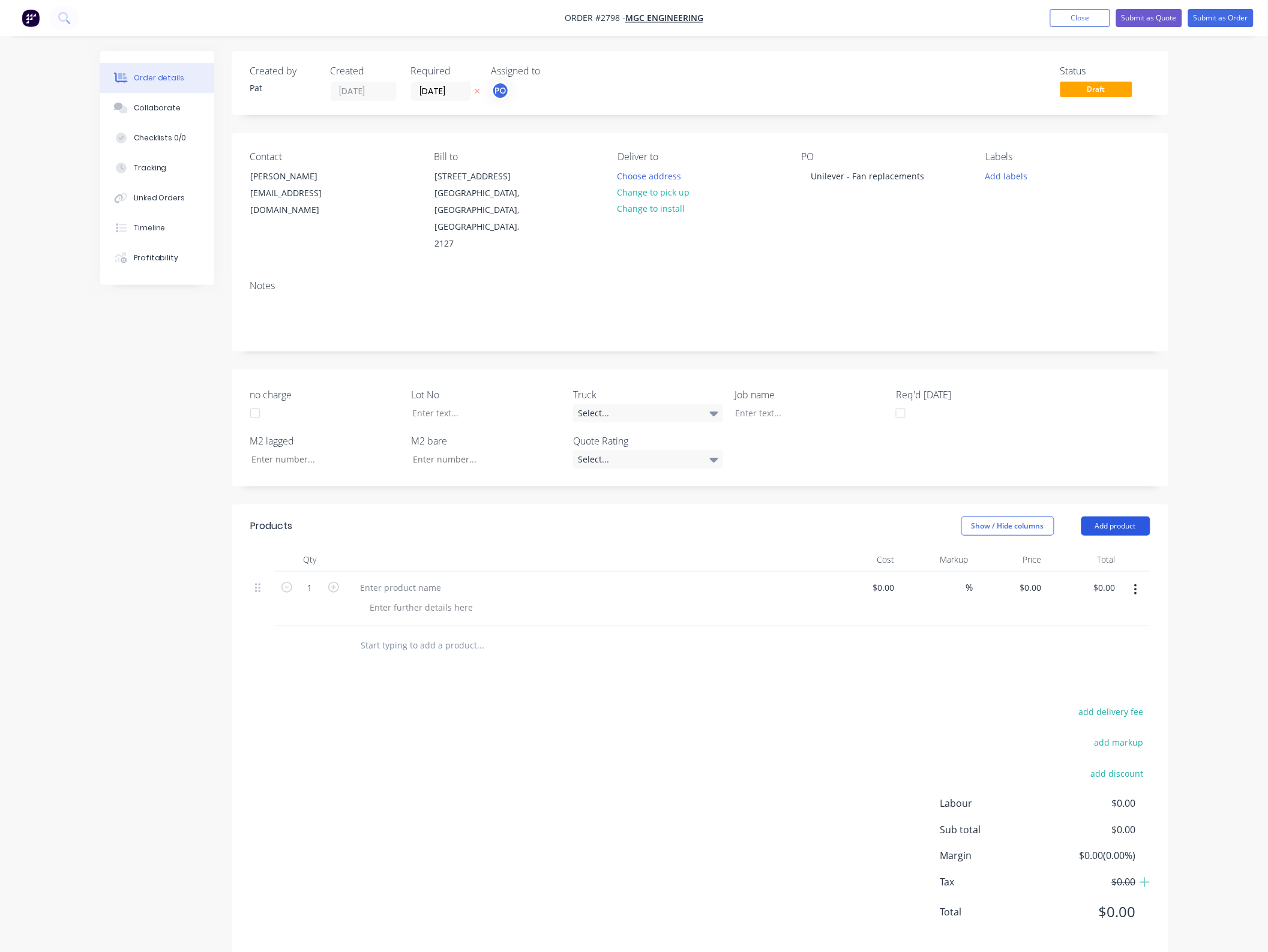
click at [1113, 517] on button "Add product" at bounding box center [1116, 527] width 69 height 19
click at [1105, 572] on div "Basic product" at bounding box center [1094, 580] width 93 height 17
click at [1108, 517] on button "Add product" at bounding box center [1116, 527] width 69 height 19
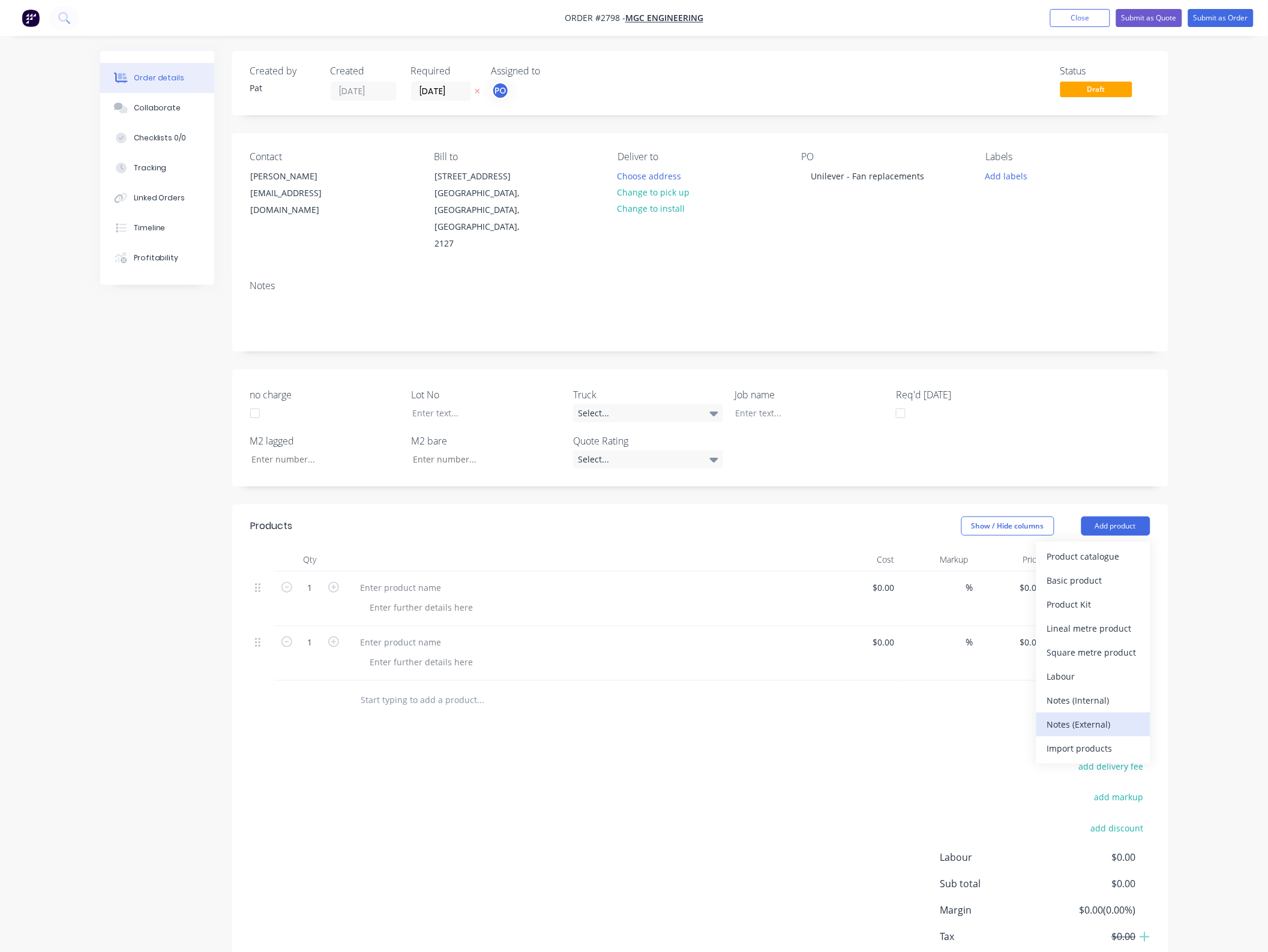
click at [1090, 716] on div "Notes (External)" at bounding box center [1094, 724] width 93 height 17
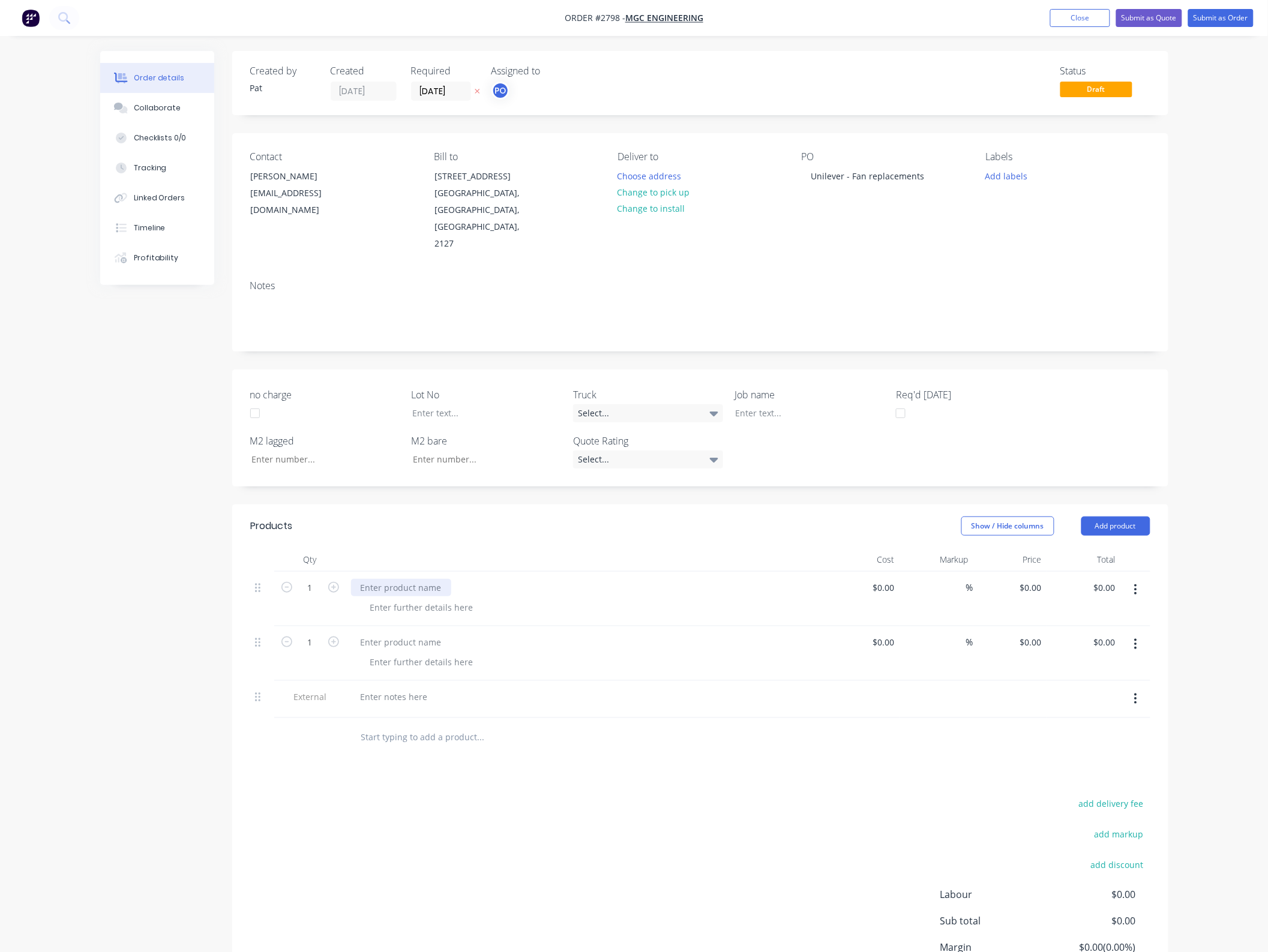
click at [420, 579] on div at bounding box center [401, 587] width 100 height 17
click at [429, 633] on div at bounding box center [401, 642] width 100 height 17
click at [419, 633] on div at bounding box center [401, 642] width 100 height 17
click at [420, 688] on div at bounding box center [394, 697] width 86 height 17
click at [421, 688] on div at bounding box center [394, 697] width 86 height 17
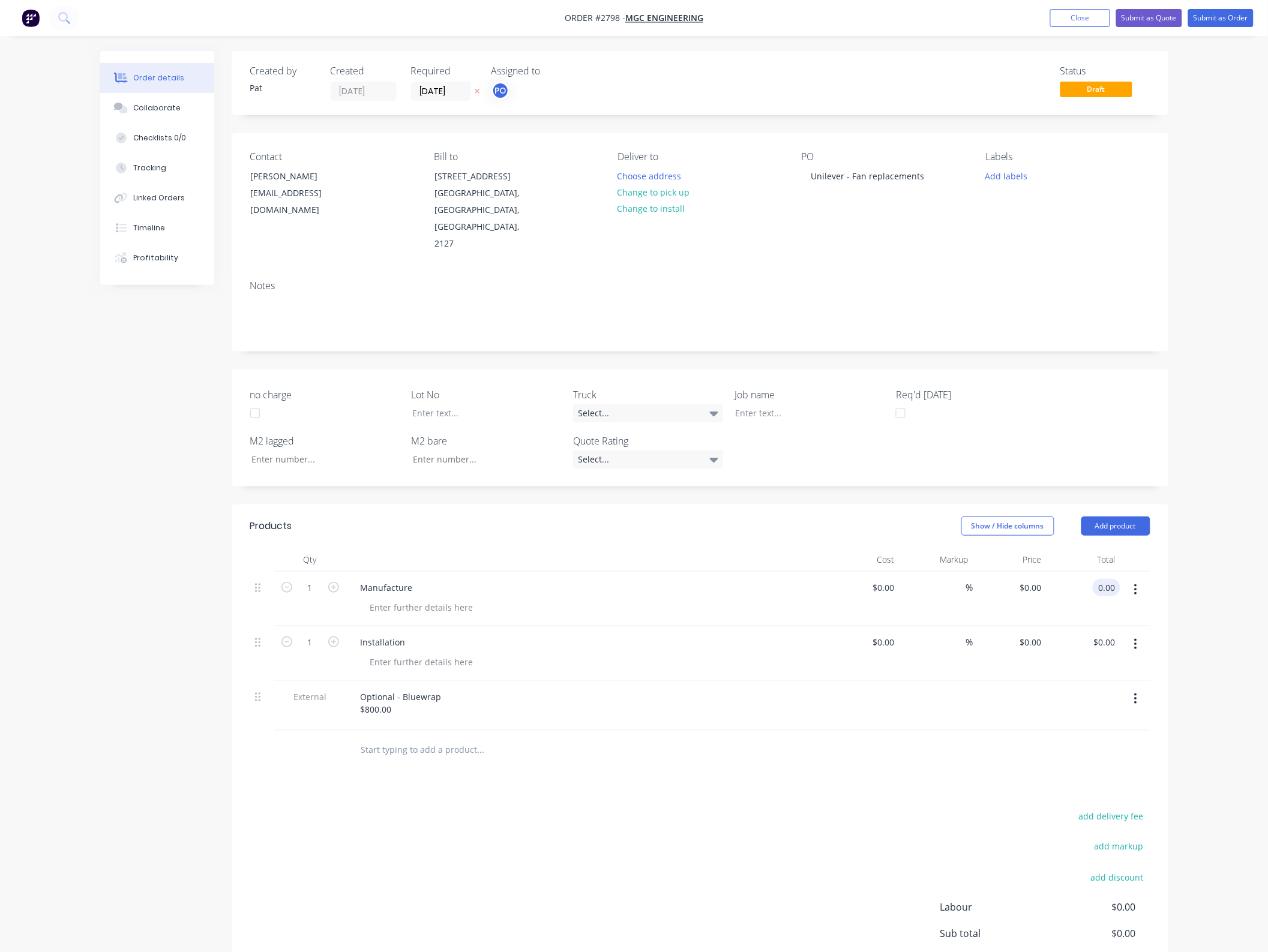
click at [1111, 579] on input "0.00" at bounding box center [1109, 587] width 23 height 17
type input "14750"
type input "$14,750.00"
click at [1114, 633] on input "0.00" at bounding box center [1109, 642] width 23 height 17
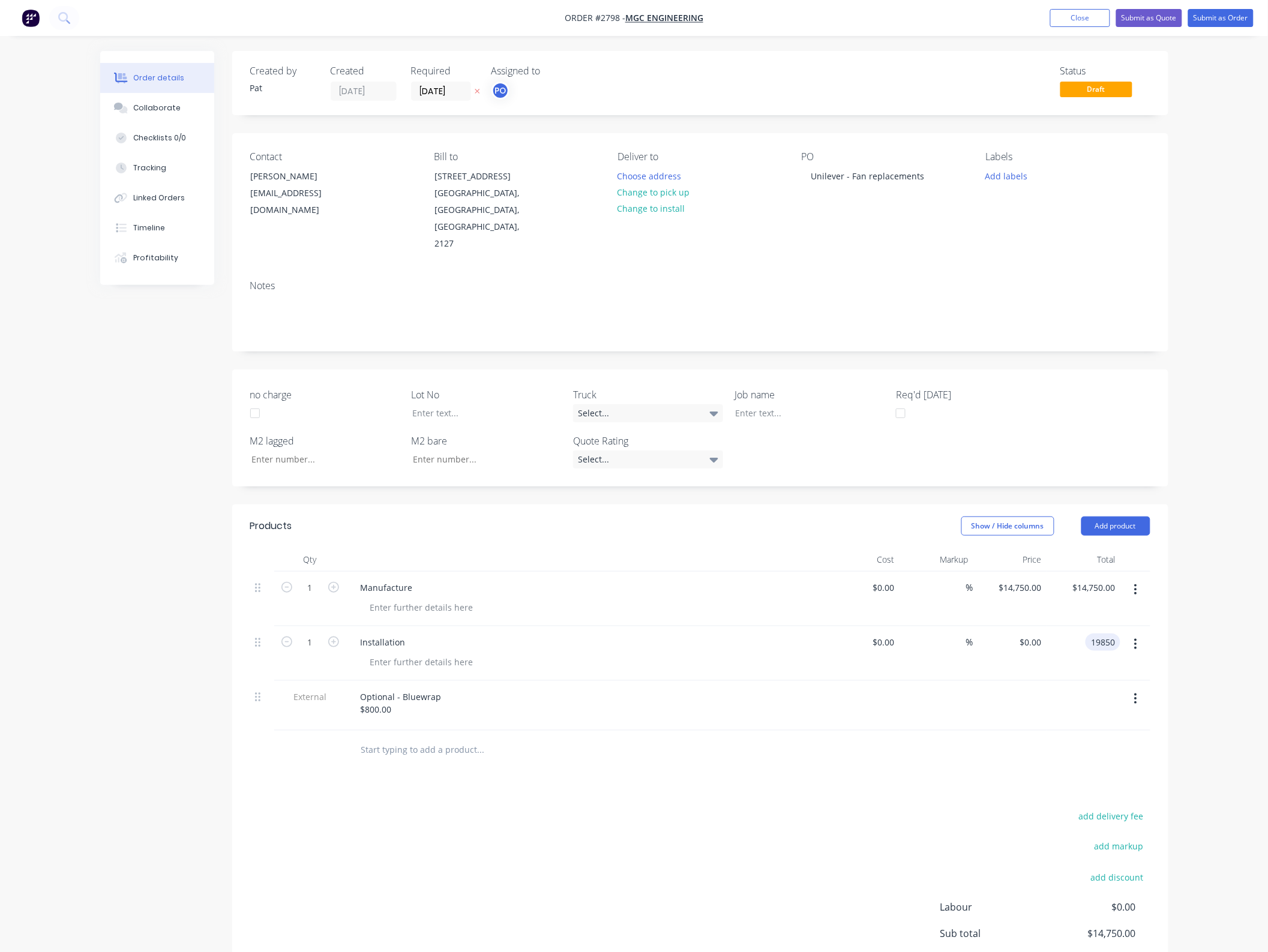
type input "19850"
type input "$19,850.00"
click at [860, 784] on div "Products Show / Hide columns Add product Qty Cost Markup Price Total 1 Manufact…" at bounding box center [700, 781] width 936 height 553
click at [1100, 633] on input "19850.00" at bounding box center [1096, 642] width 49 height 17
type input "19800.00"
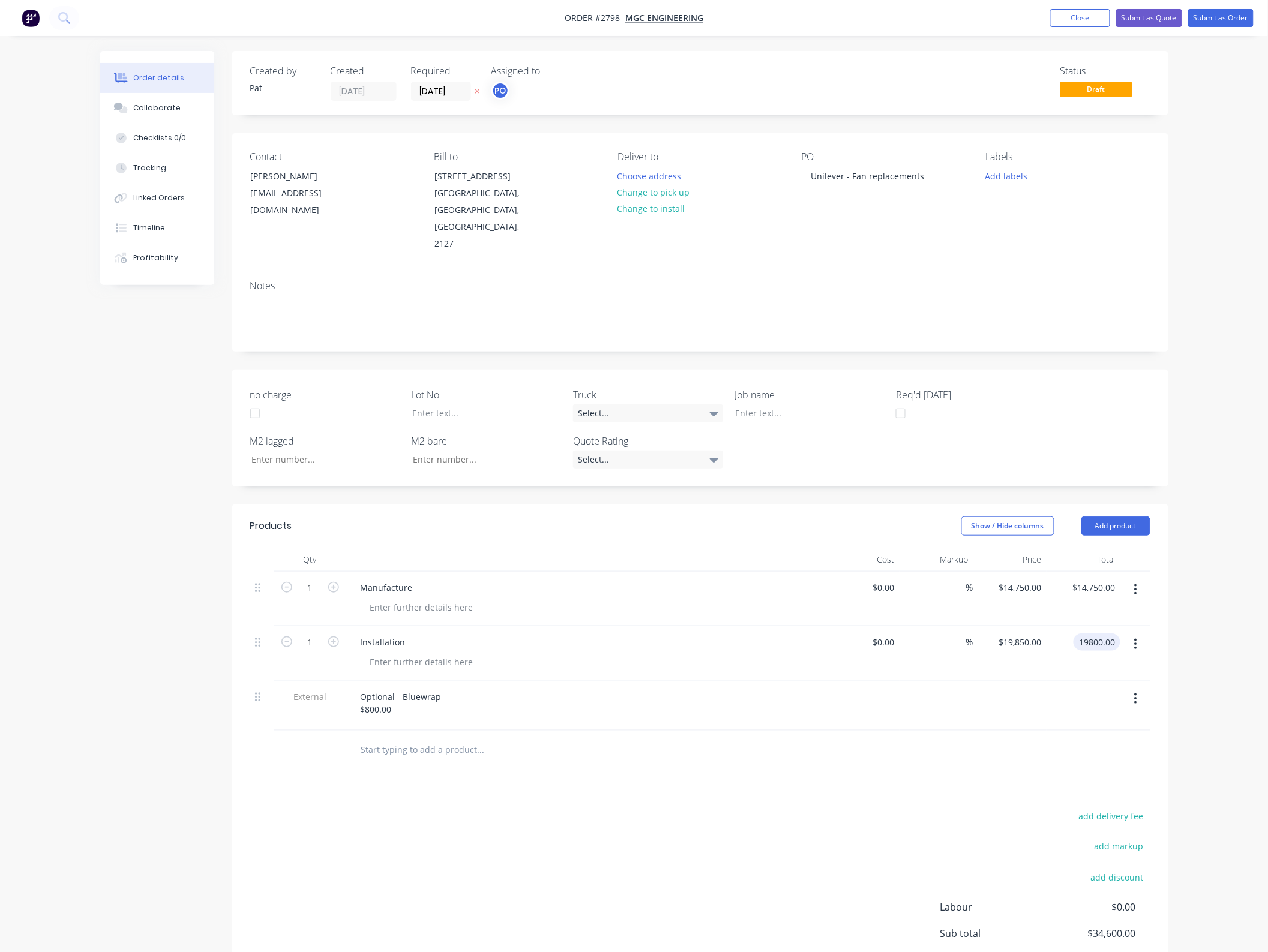
type input "$19,800.00"
click at [790, 789] on div "Products Show / Hide columns Add product Qty Cost Markup Price Total 1 Manufact…" at bounding box center [700, 781] width 936 height 553
click at [1177, 24] on button "Submit as Quote" at bounding box center [1149, 18] width 66 height 18
